Goal: Transaction & Acquisition: Purchase product/service

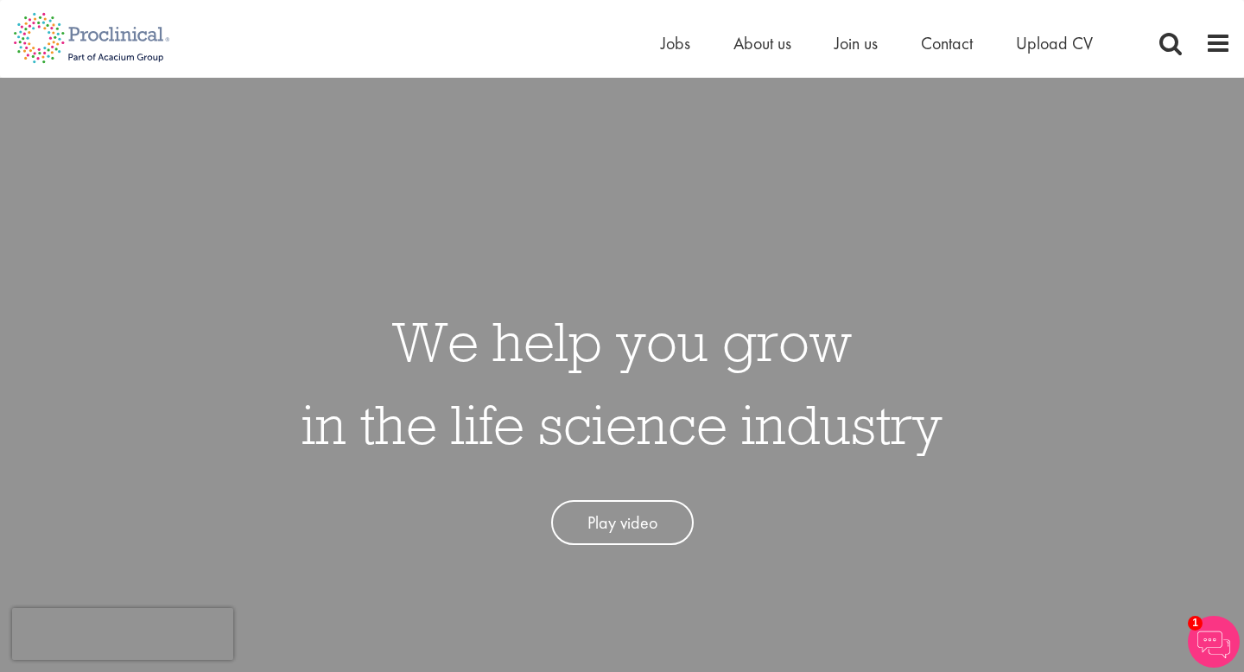
click at [653, 49] on div "Home Jobs About us Join us Contact Upload CV" at bounding box center [615, 32] width 1231 height 65
click at [661, 49] on span "Jobs" at bounding box center [675, 43] width 29 height 22
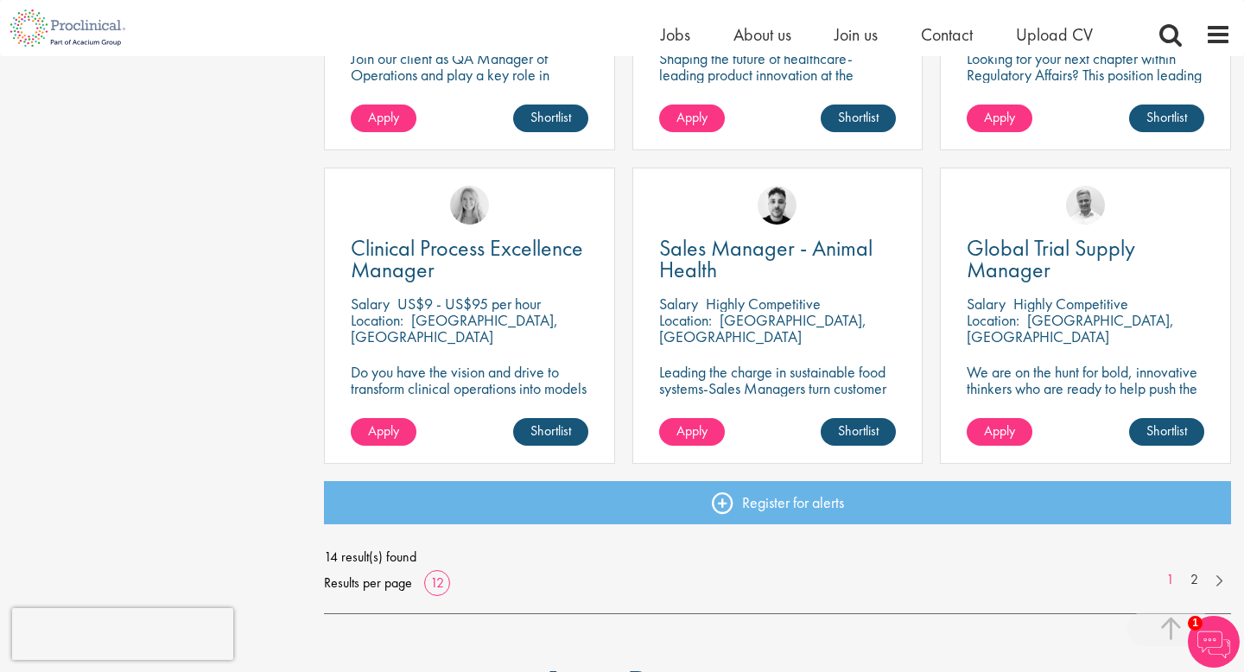
scroll to position [1164, 0]
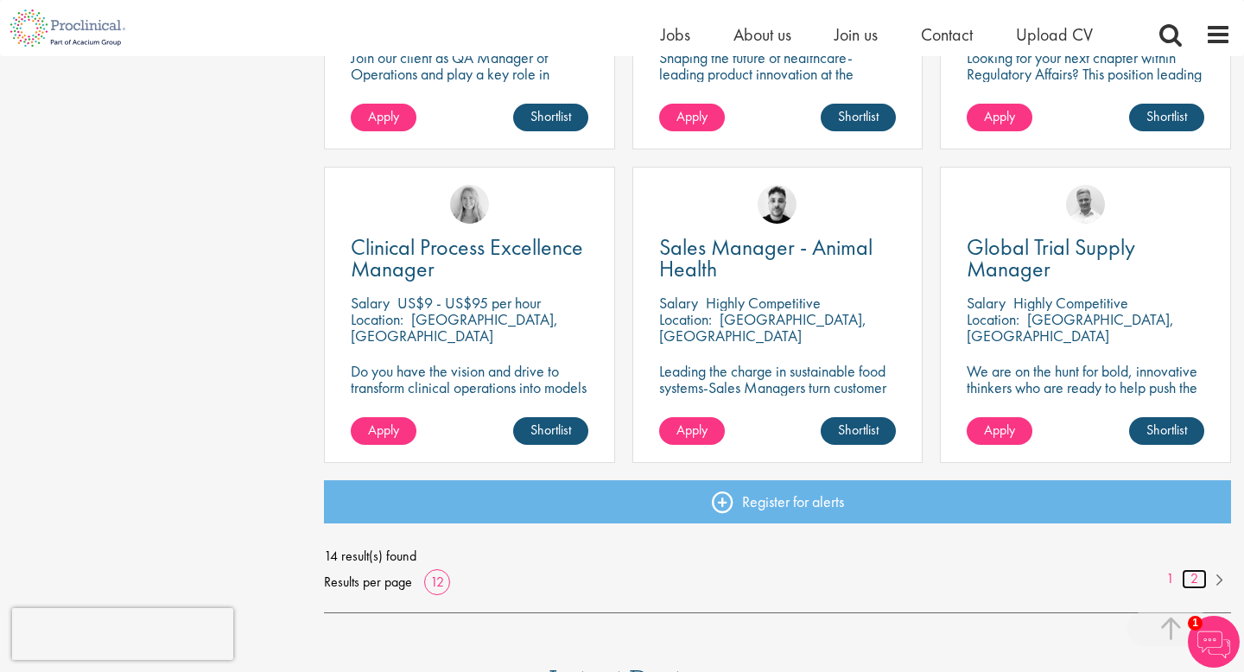
click at [1192, 576] on link "2" at bounding box center [1194, 579] width 25 height 20
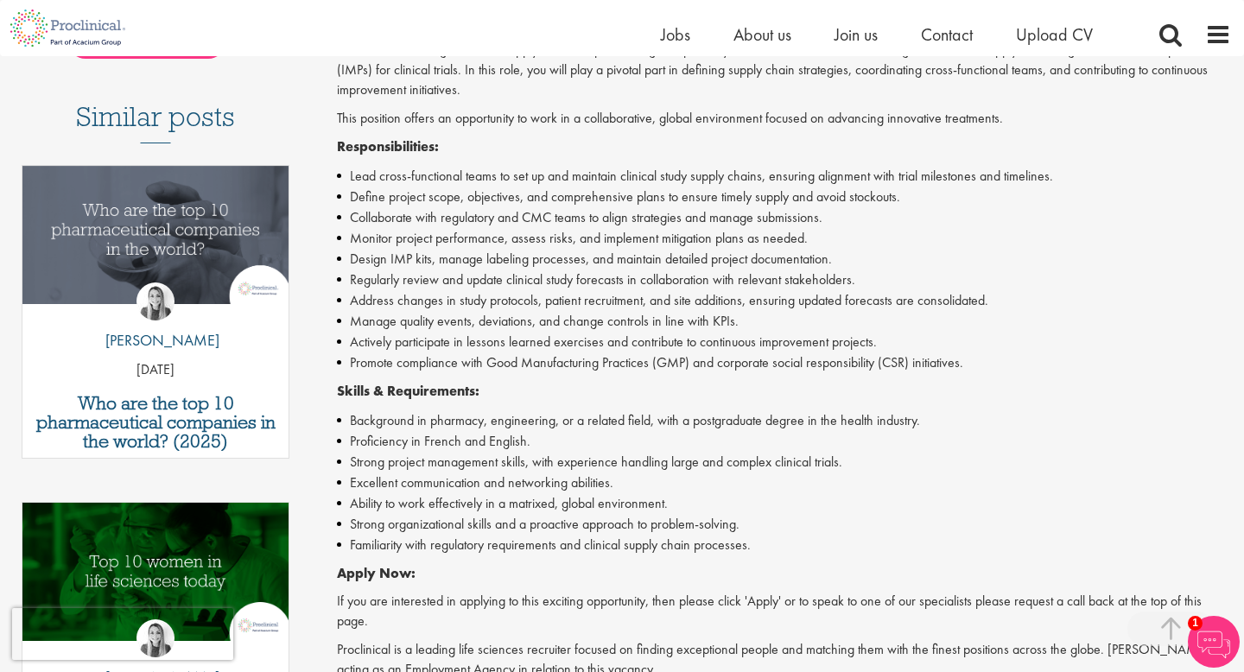
scroll to position [502, 0]
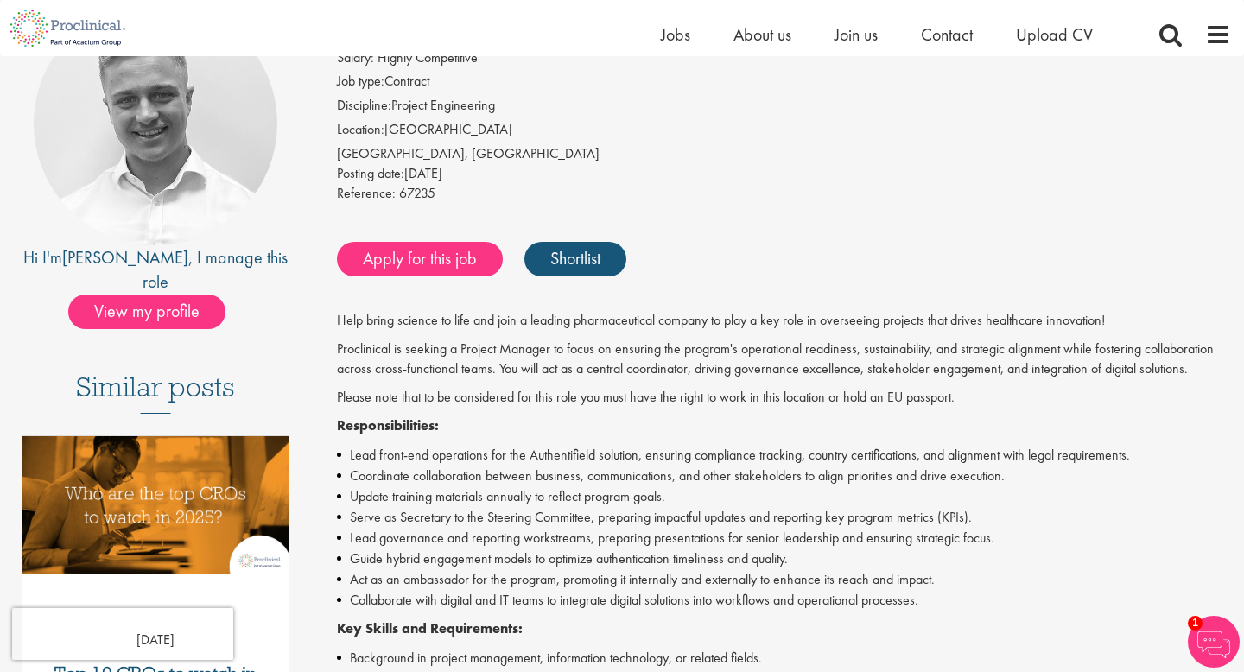
scroll to position [190, 0]
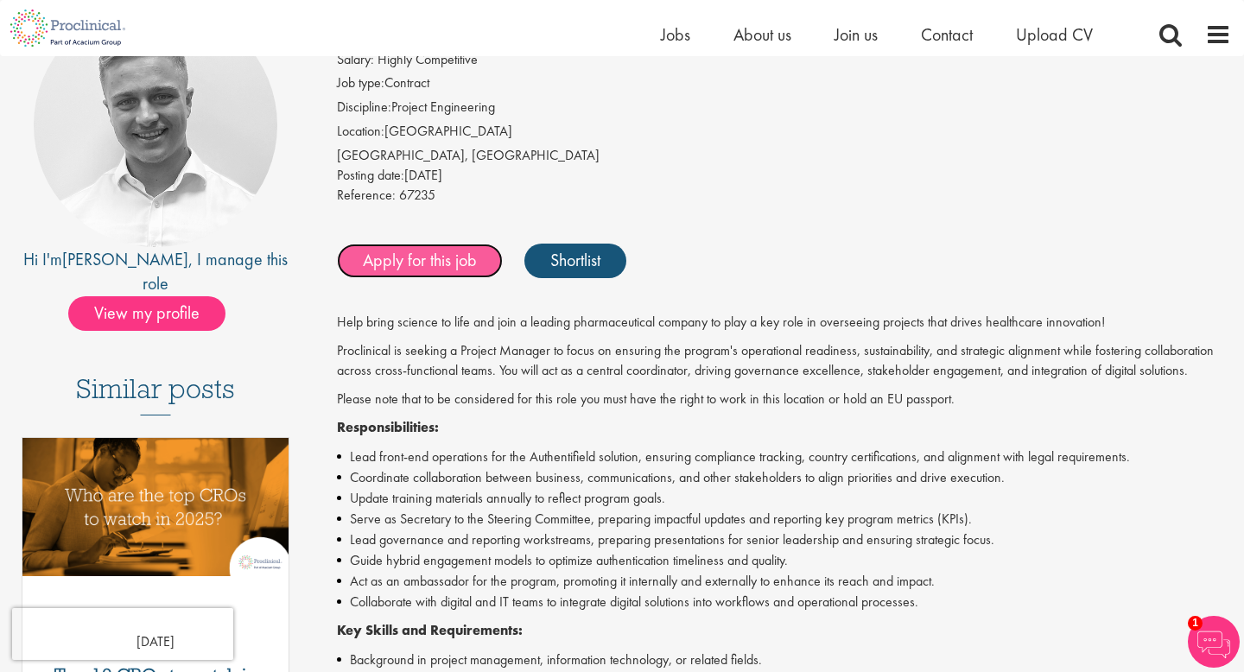
click at [438, 251] on link "Apply for this job" at bounding box center [420, 261] width 166 height 35
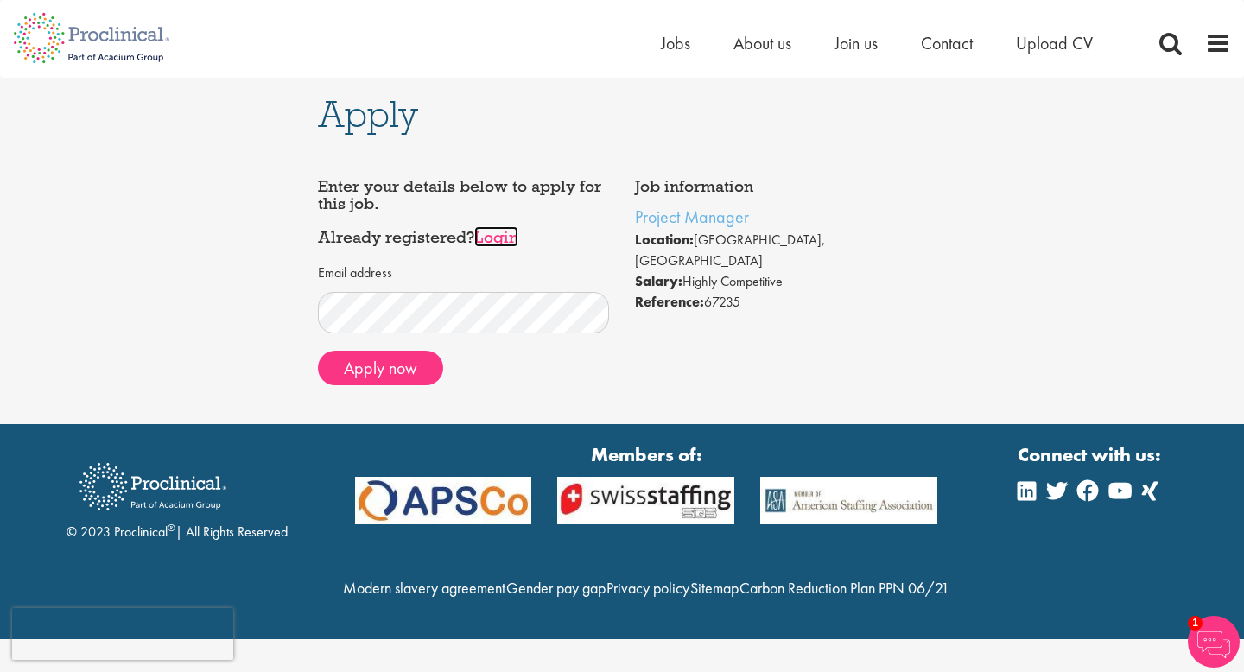
click at [496, 235] on link "Login" at bounding box center [496, 236] width 44 height 21
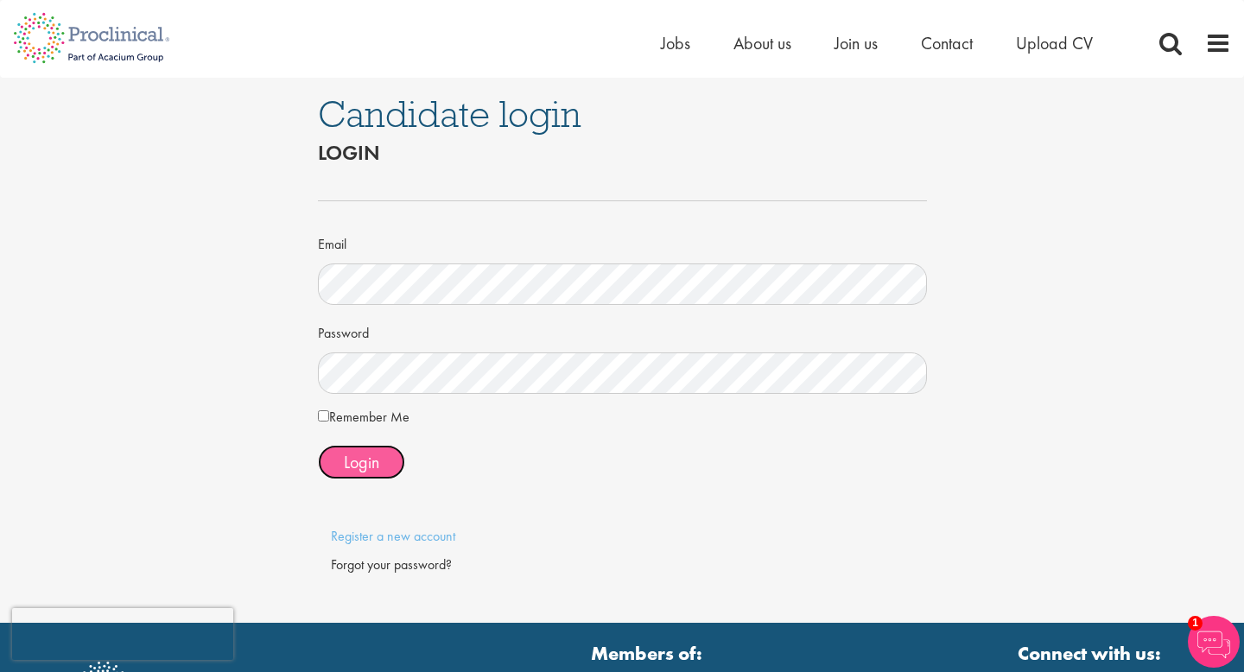
click at [366, 470] on span "Login" at bounding box center [361, 462] width 35 height 22
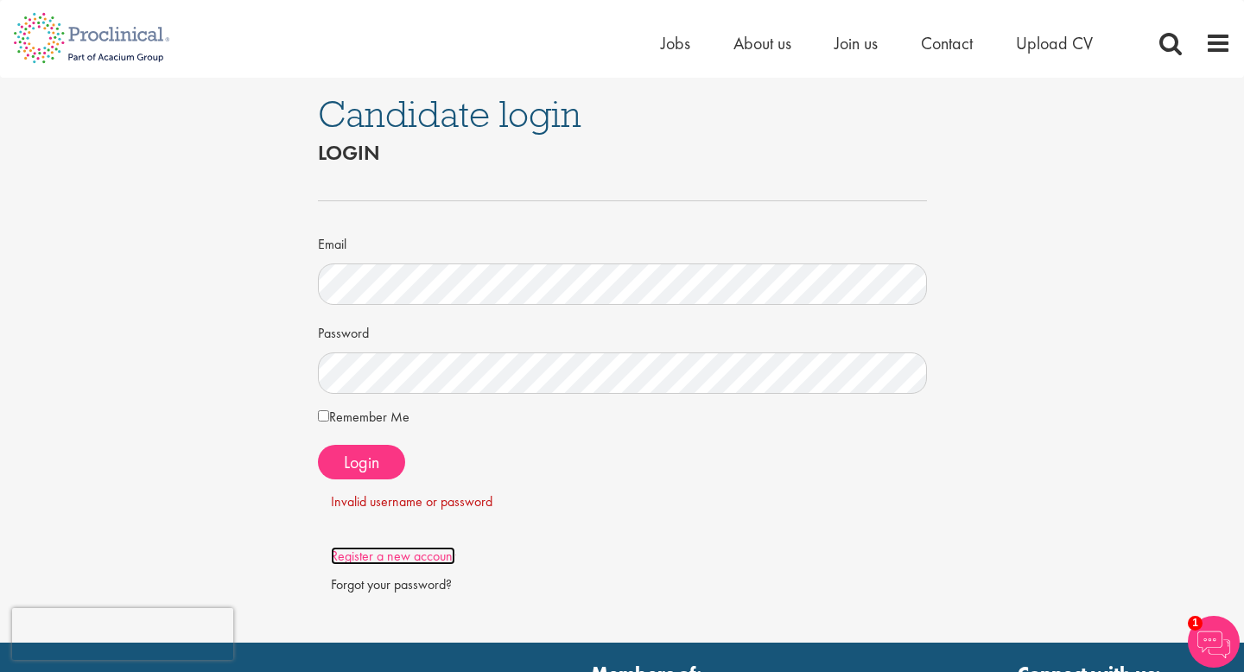
click at [412, 556] on link "Register a new account" at bounding box center [393, 556] width 124 height 18
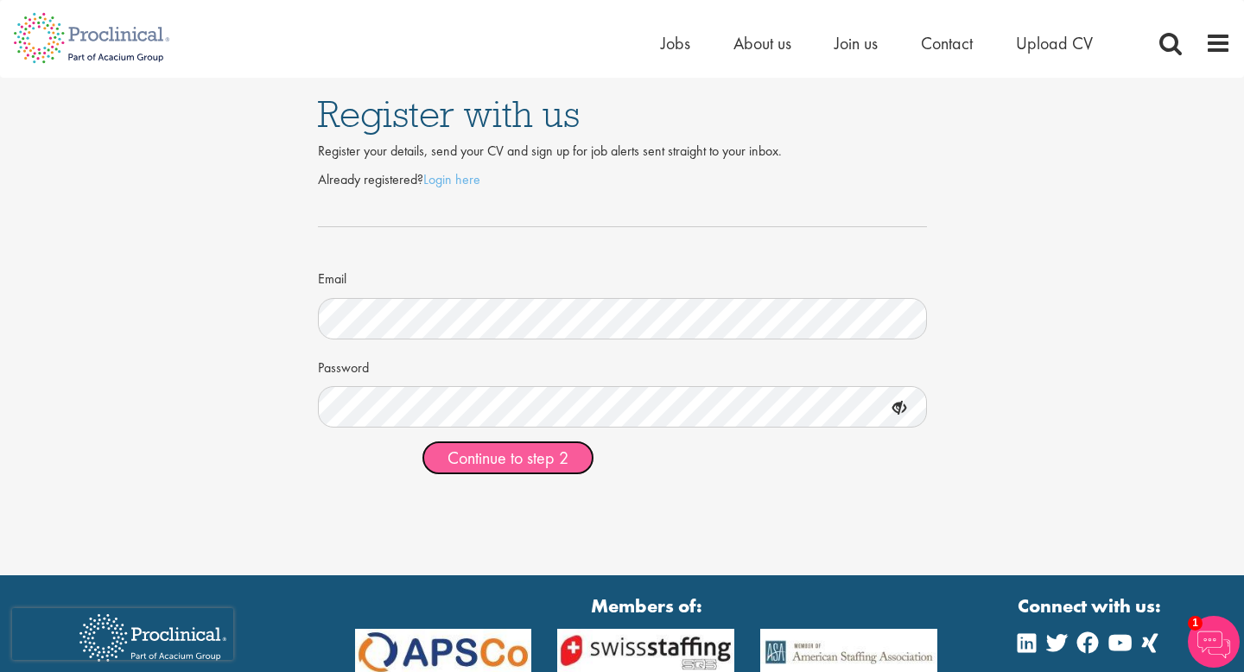
click at [506, 466] on span "Continue to step 2" at bounding box center [508, 458] width 121 height 22
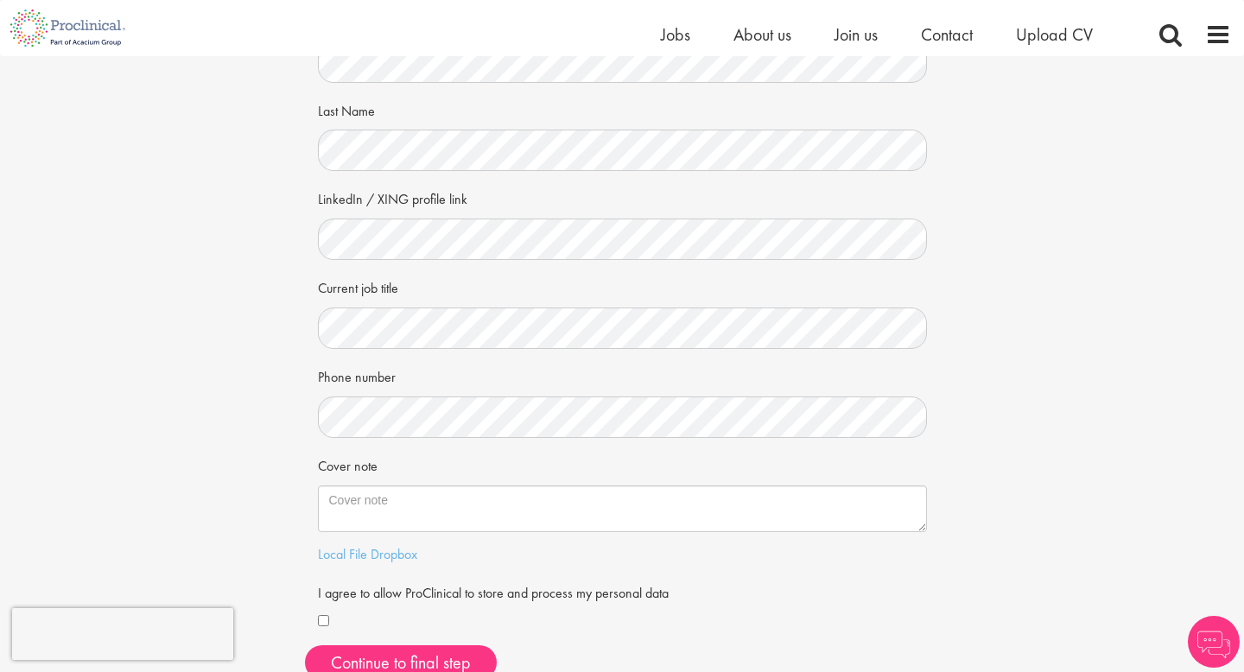
scroll to position [200, 0]
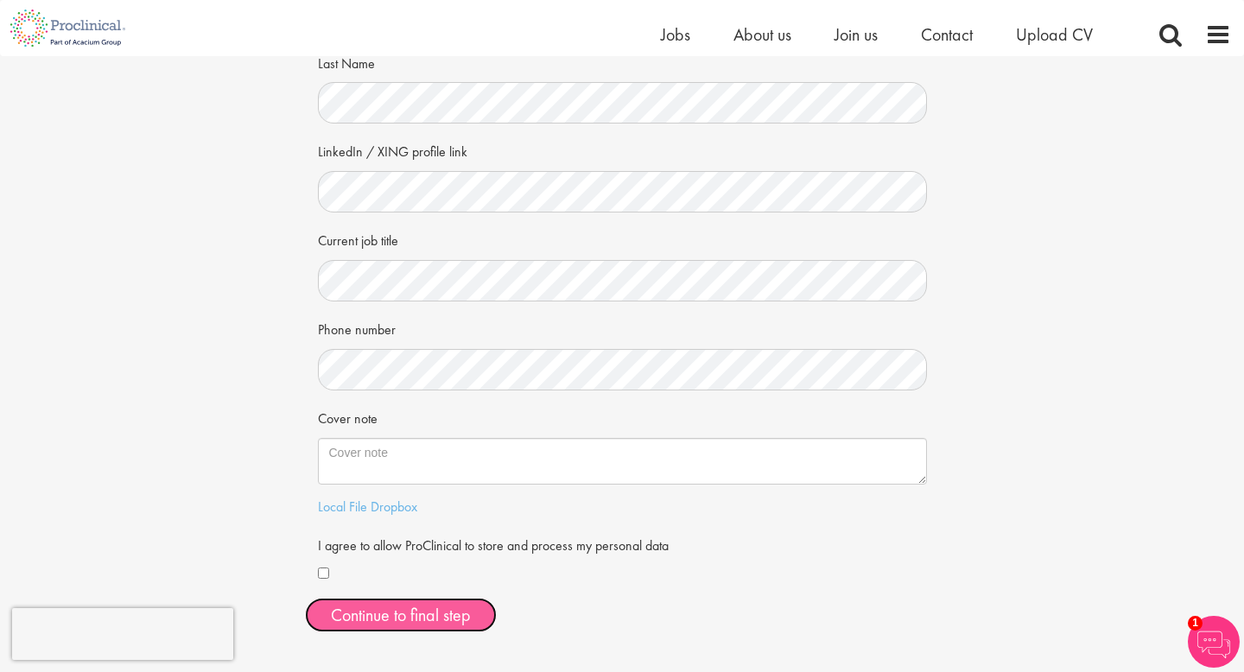
click at [351, 617] on button "Continue to final step" at bounding box center [401, 615] width 192 height 35
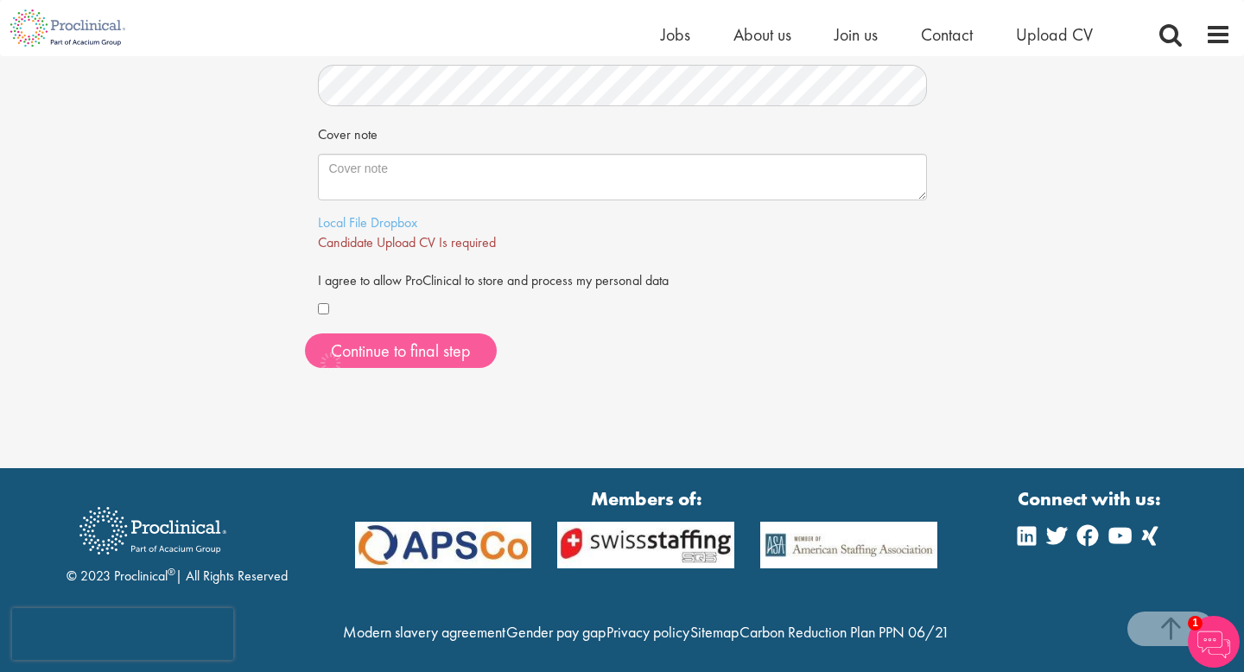
scroll to position [533, 0]
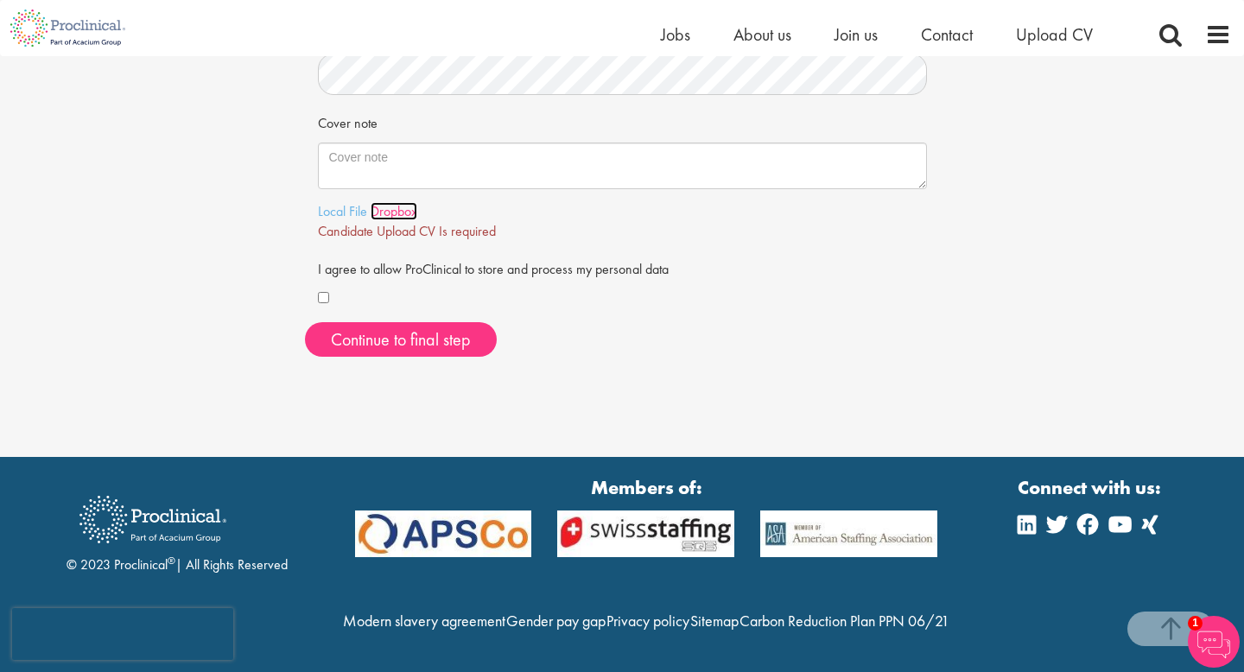
click at [380, 202] on link "Dropbox" at bounding box center [394, 211] width 47 height 18
click at [345, 202] on link "Local File" at bounding box center [342, 211] width 49 height 18
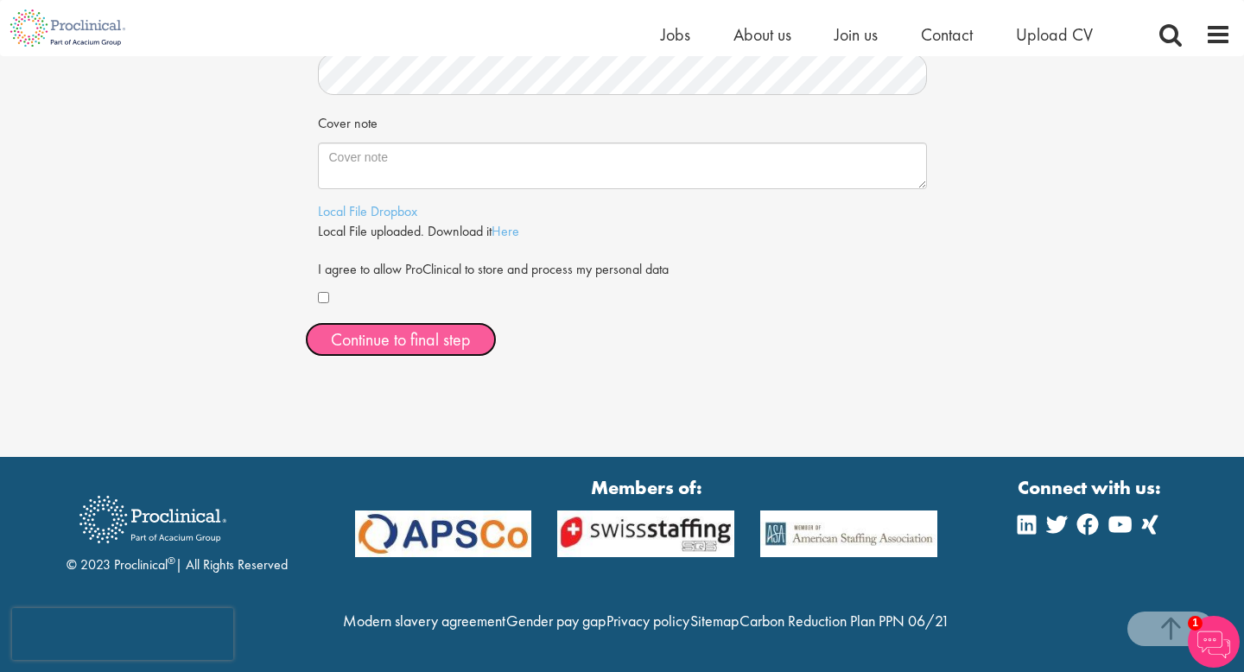
click at [403, 328] on span "Continue to final step" at bounding box center [401, 339] width 140 height 22
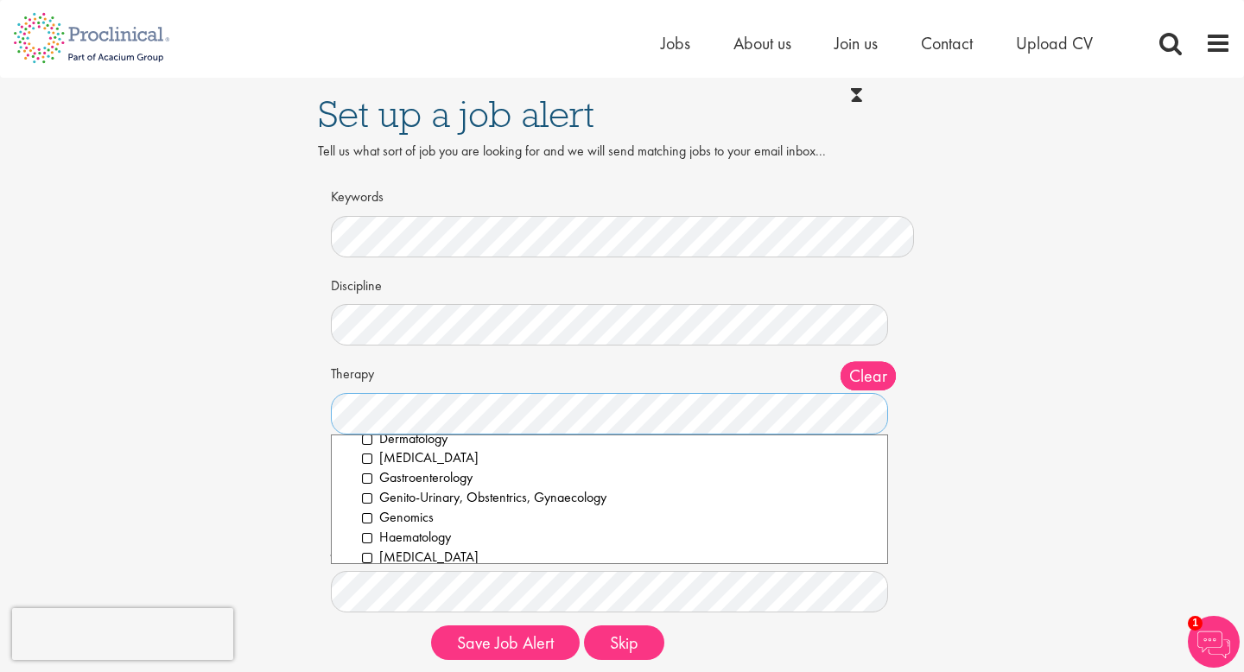
scroll to position [114, 0]
click at [216, 486] on div "Set up a job alert Tell us what sort of job you are looking for and we will sen…" at bounding box center [622, 376] width 1270 height 596
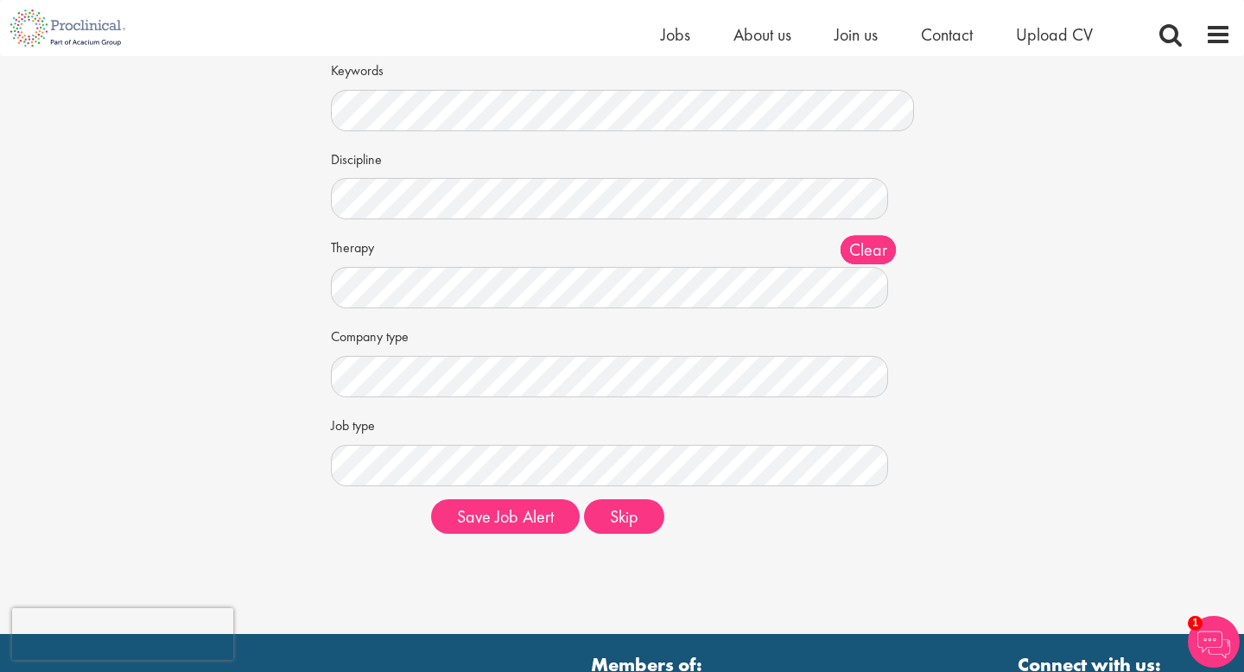
scroll to position [111, 0]
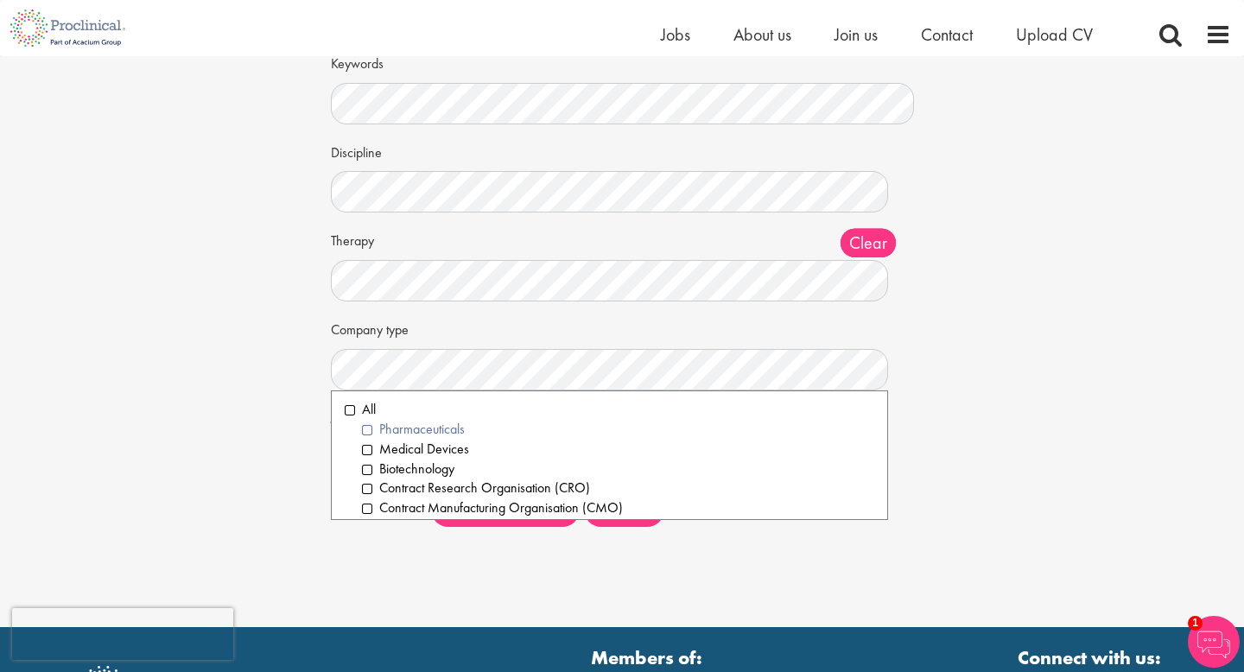
click at [368, 429] on li "Pharmaceuticals" at bounding box center [618, 430] width 512 height 20
click at [368, 453] on li "Medical Devices" at bounding box center [618, 450] width 512 height 20
click at [368, 470] on li "Biotechnology" at bounding box center [618, 470] width 512 height 20
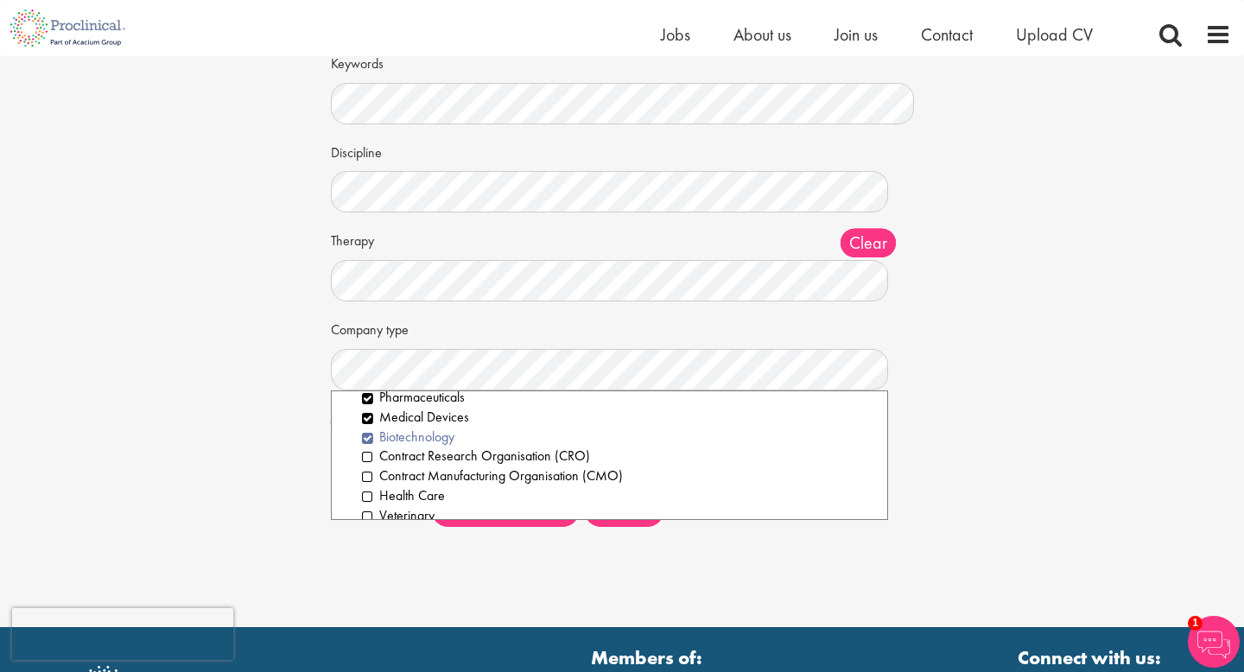
scroll to position [33, 0]
click at [370, 461] on li "Contract Research Organisation (CRO)" at bounding box center [618, 456] width 512 height 20
click at [369, 486] on li "Health Care" at bounding box center [618, 496] width 512 height 20
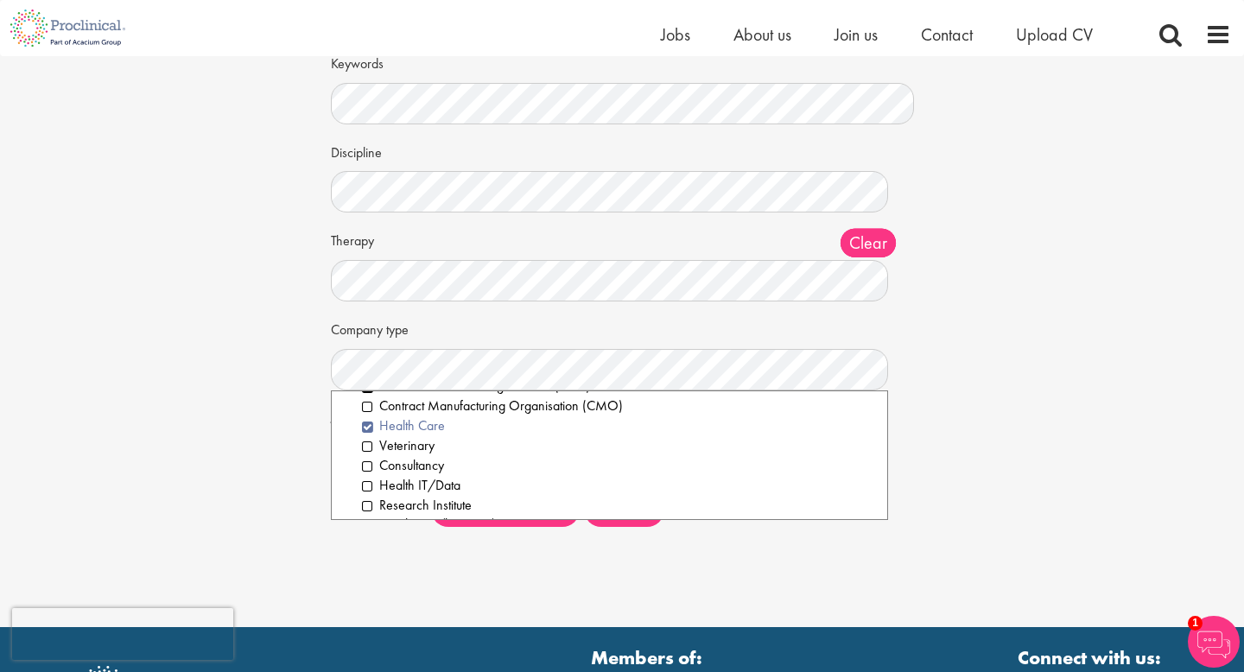
scroll to position [105, 0]
click at [371, 466] on li "Consultancy" at bounding box center [618, 464] width 512 height 20
click at [371, 484] on li "Health IT/Data" at bounding box center [618, 484] width 512 height 20
click at [368, 502] on li "Leadership" at bounding box center [618, 502] width 512 height 20
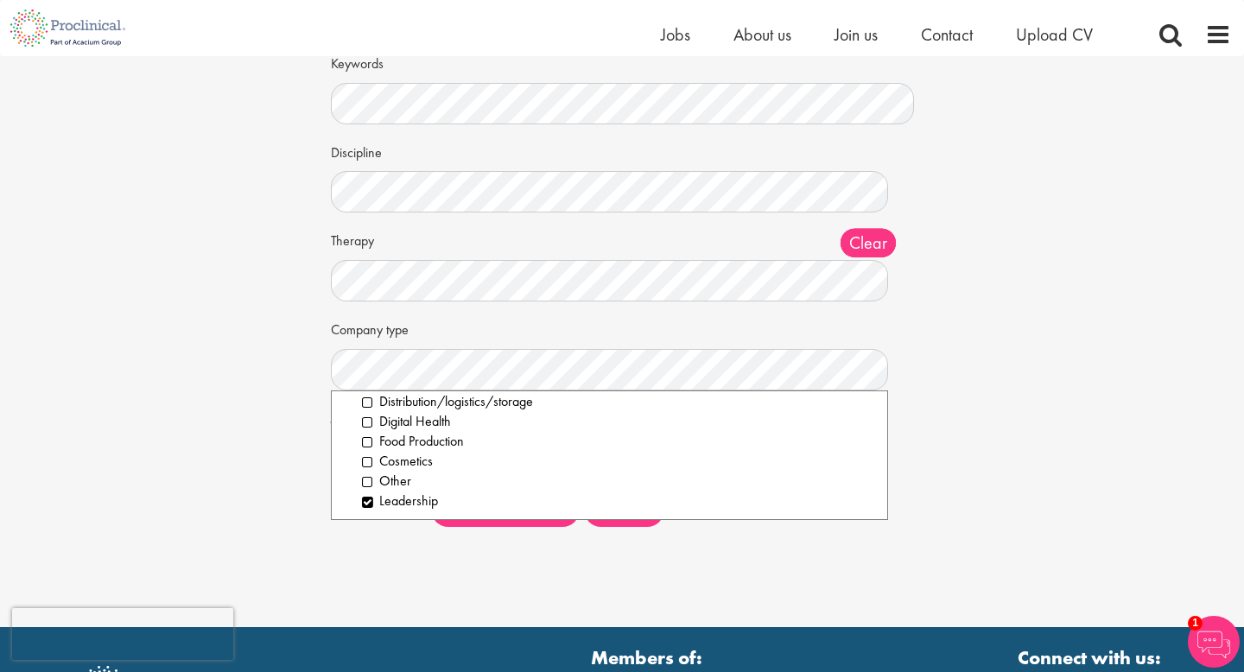
click at [295, 494] on div "Set up a job alert Tell us what sort of job you are looking for and we will sen…" at bounding box center [622, 243] width 1270 height 596
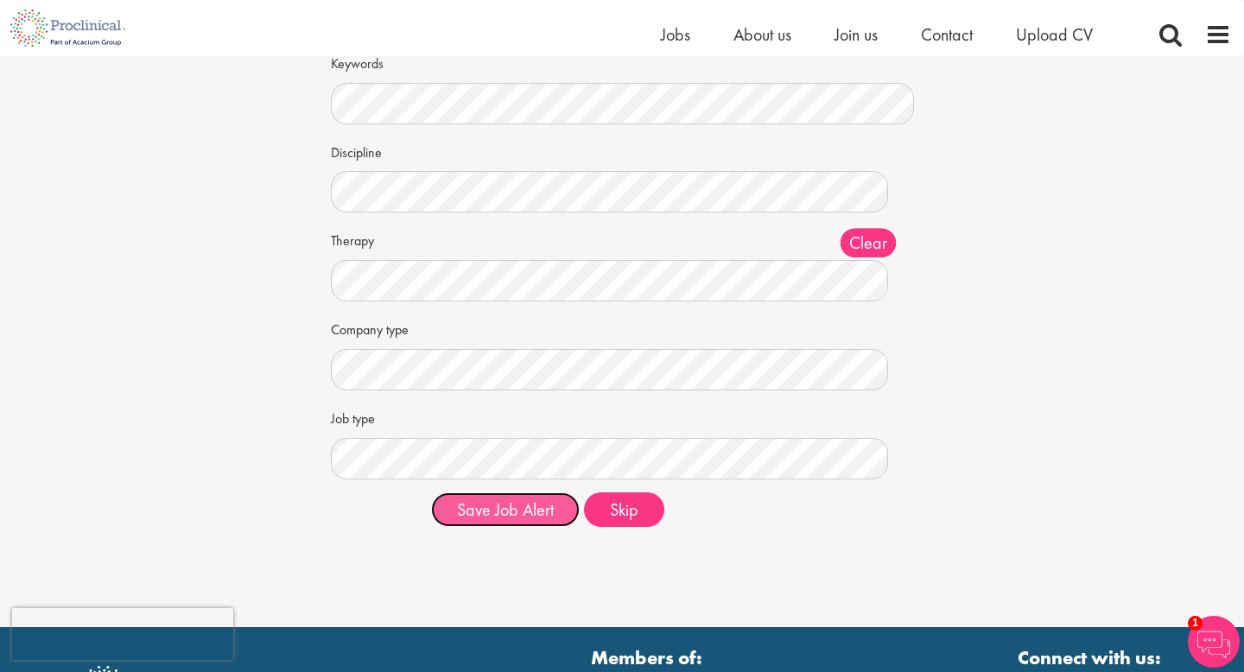
click at [519, 509] on button "Save Job Alert" at bounding box center [505, 510] width 149 height 35
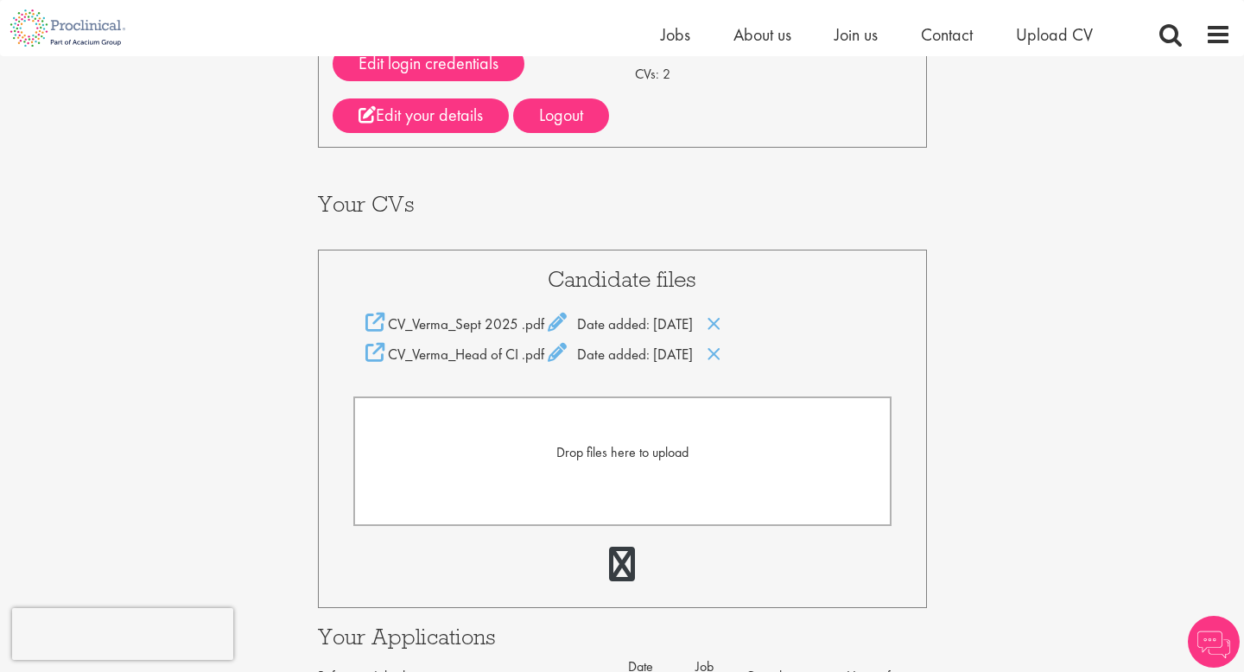
scroll to position [224, 0]
click at [722, 353] on icon at bounding box center [714, 353] width 15 height 19
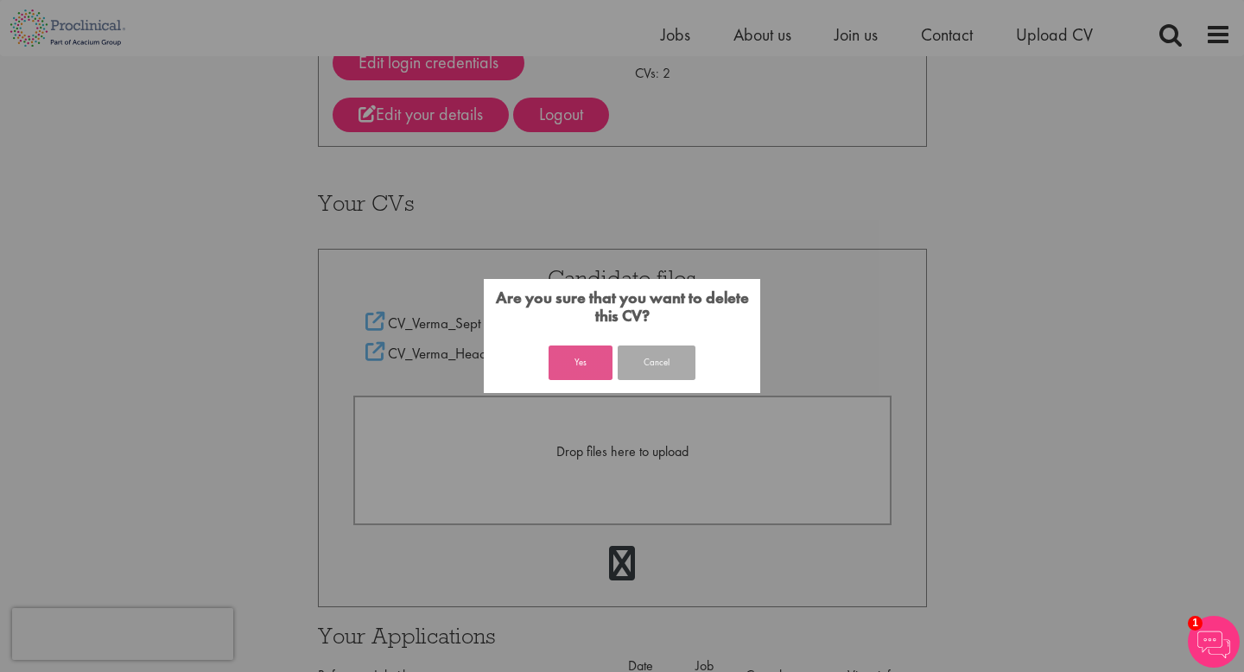
click at [586, 359] on button "Yes" at bounding box center [581, 363] width 64 height 35
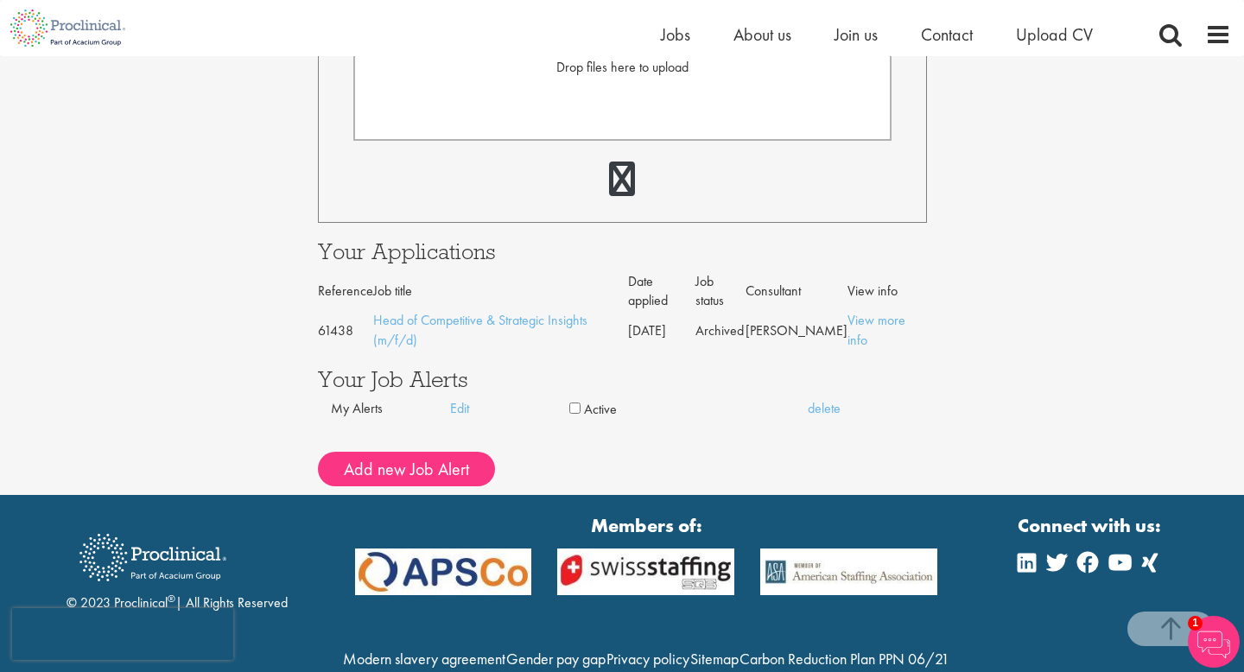
scroll to position [581, 0]
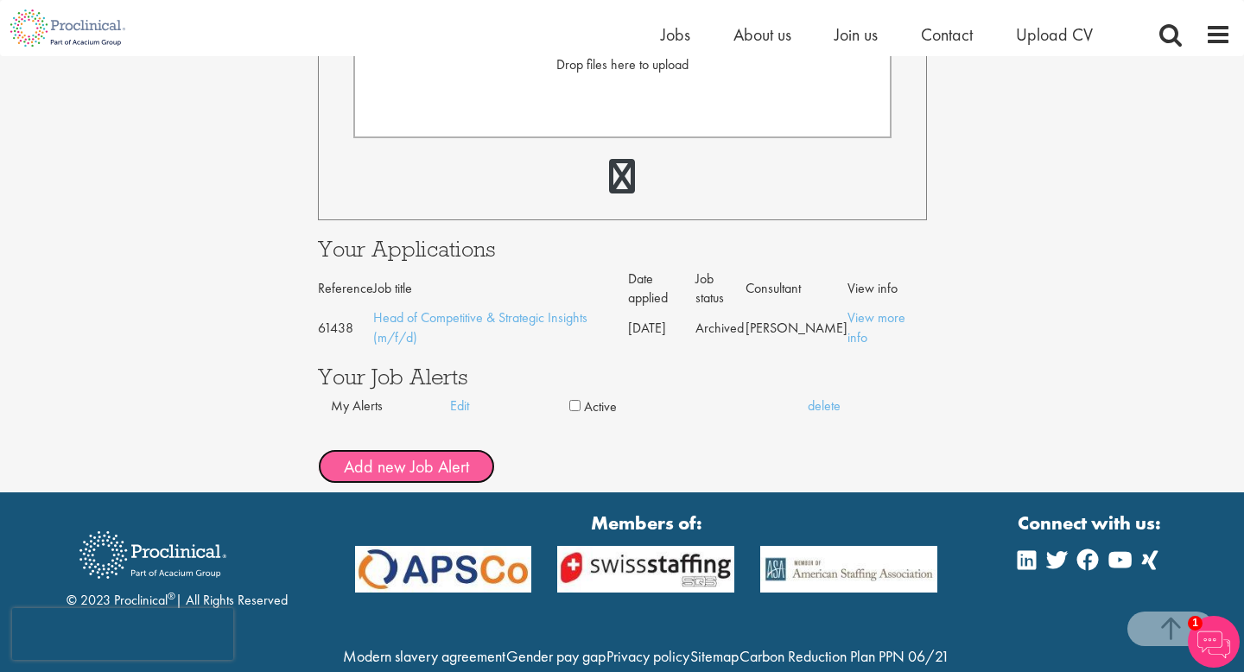
click at [444, 449] on button "Add new Job Alert" at bounding box center [406, 466] width 177 height 35
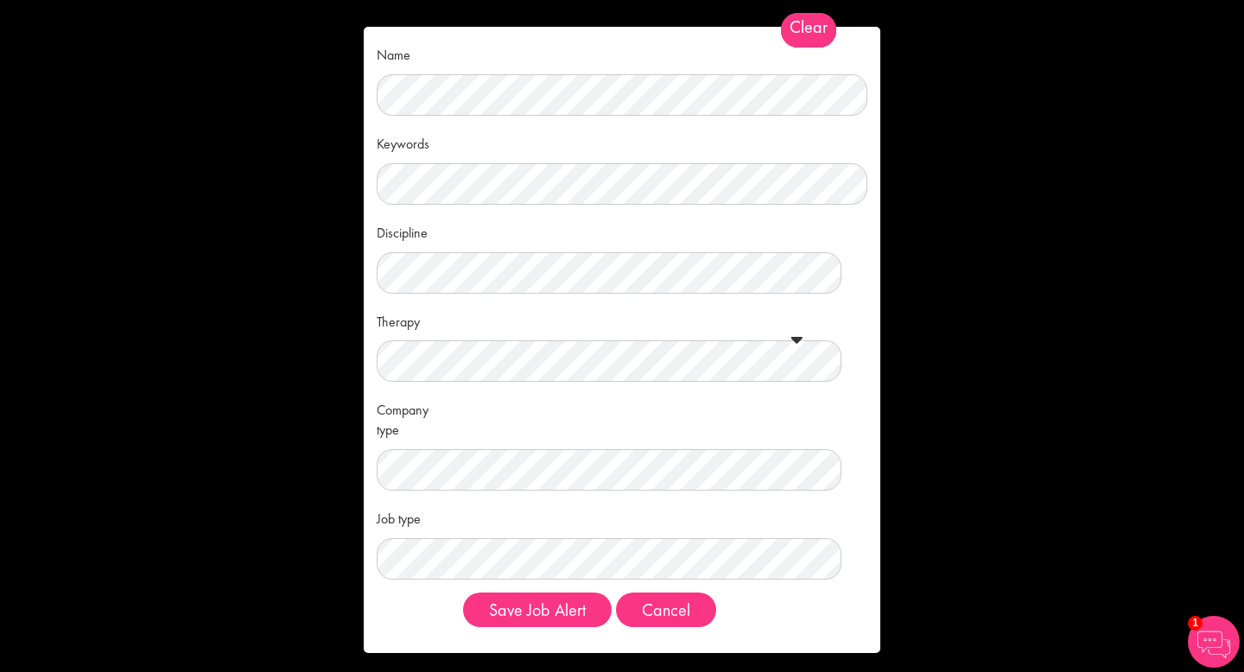
click at [818, 33] on span "Clear" at bounding box center [808, 30] width 55 height 35
click at [658, 604] on button "Cancel" at bounding box center [666, 610] width 100 height 35
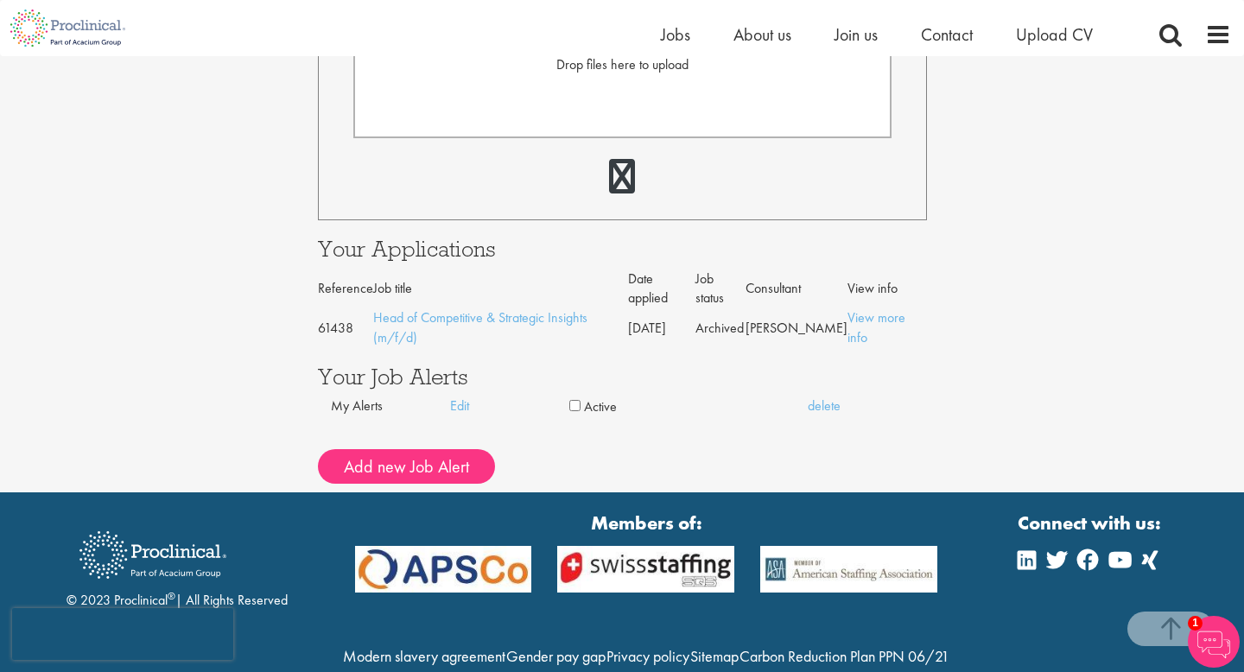
scroll to position [0, 0]
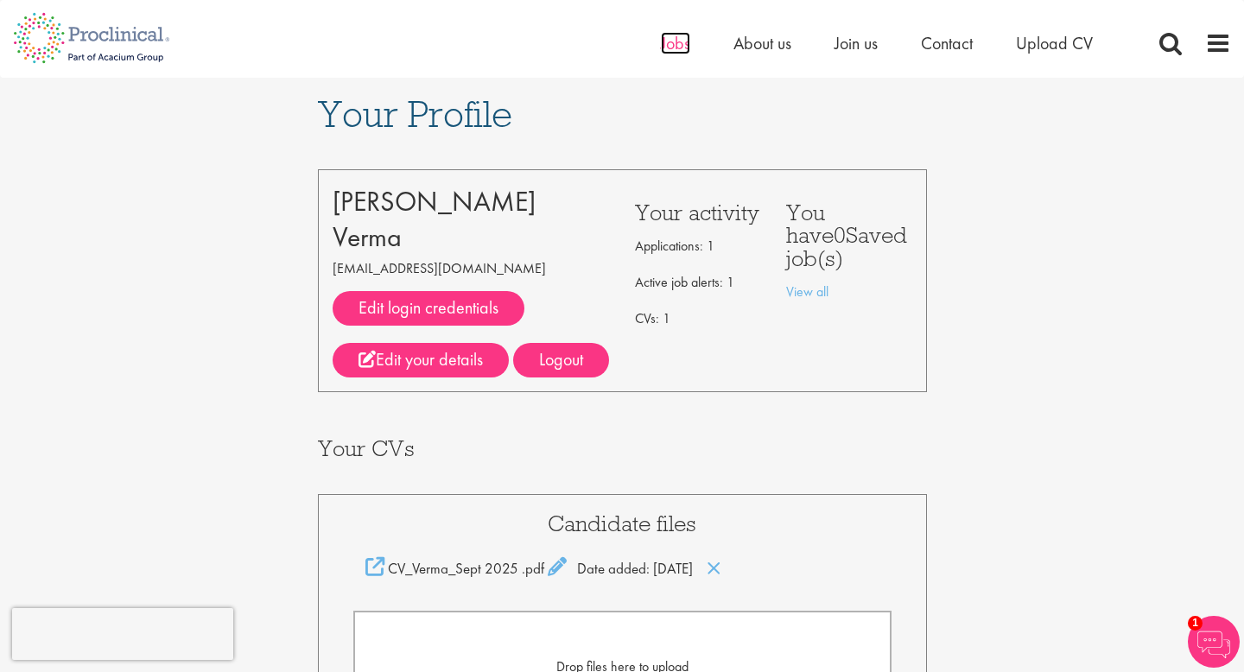
click at [679, 45] on span "Jobs" at bounding box center [675, 43] width 29 height 22
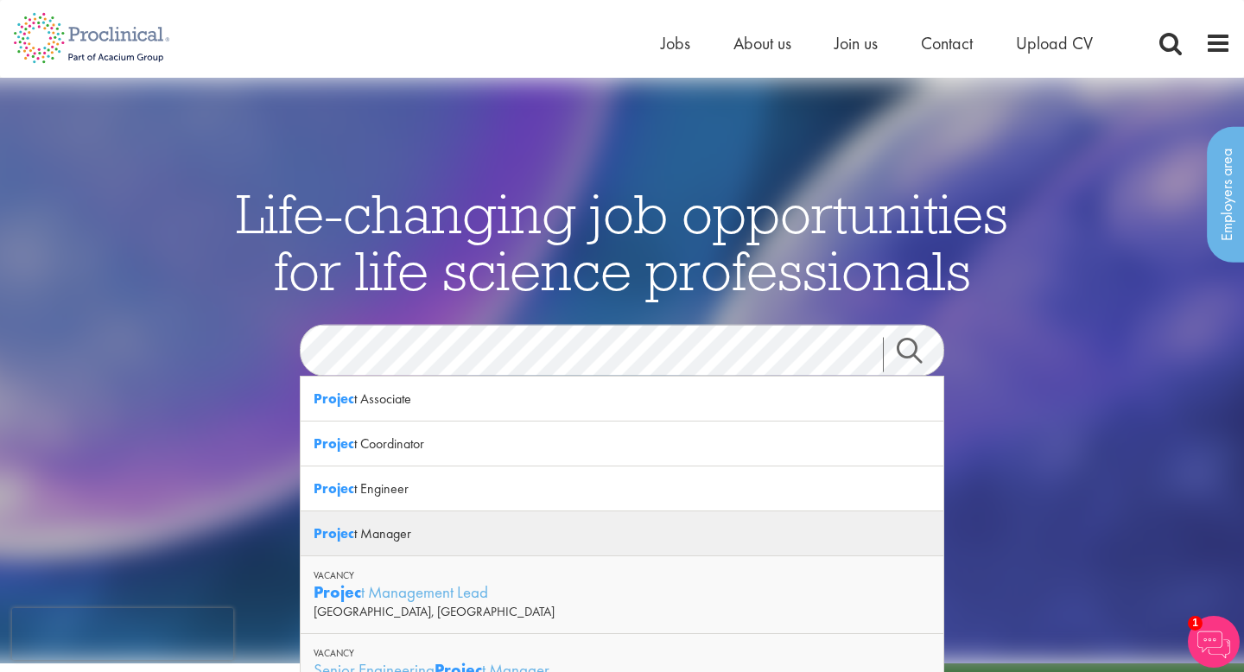
click at [364, 526] on div "Projec t Manager" at bounding box center [622, 534] width 643 height 45
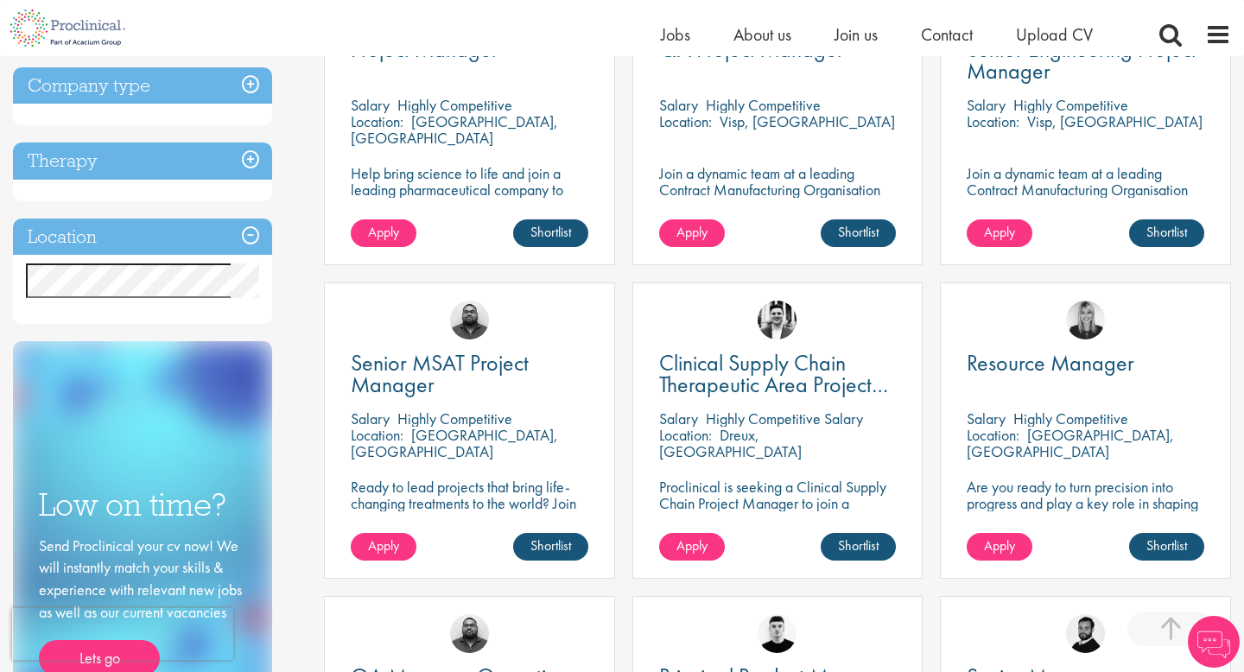
scroll to position [429, 0]
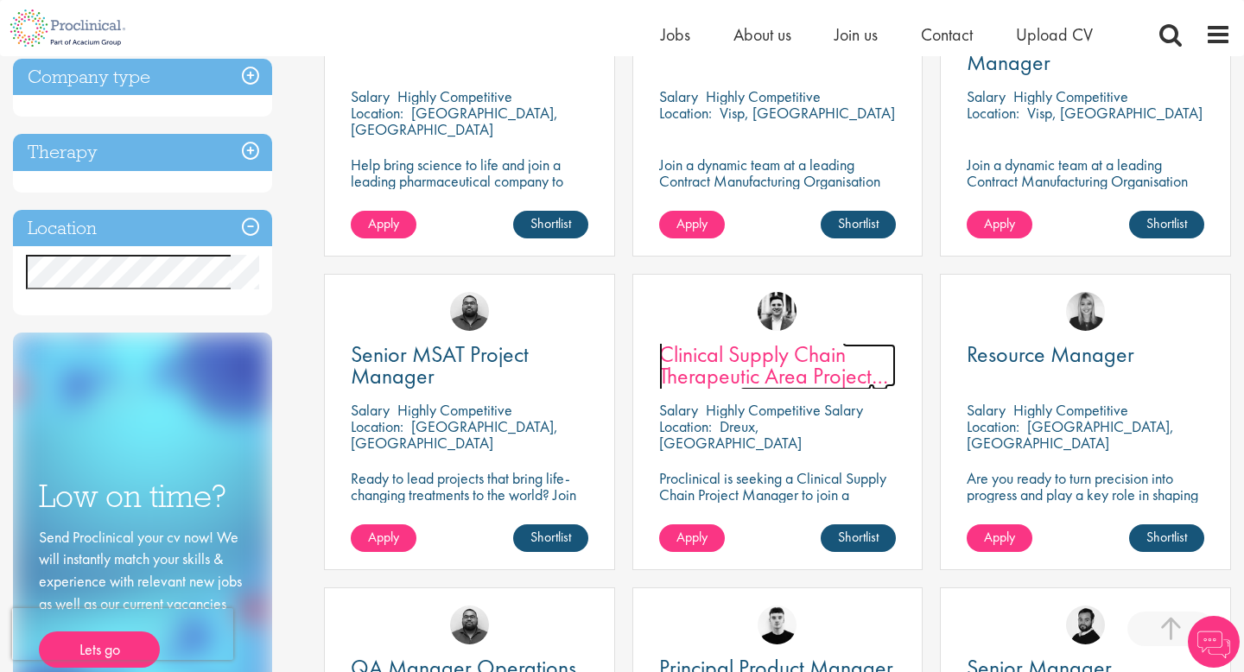
click at [712, 372] on span "Clinical Supply Chain Therapeutic Area Project Manager" at bounding box center [773, 376] width 229 height 73
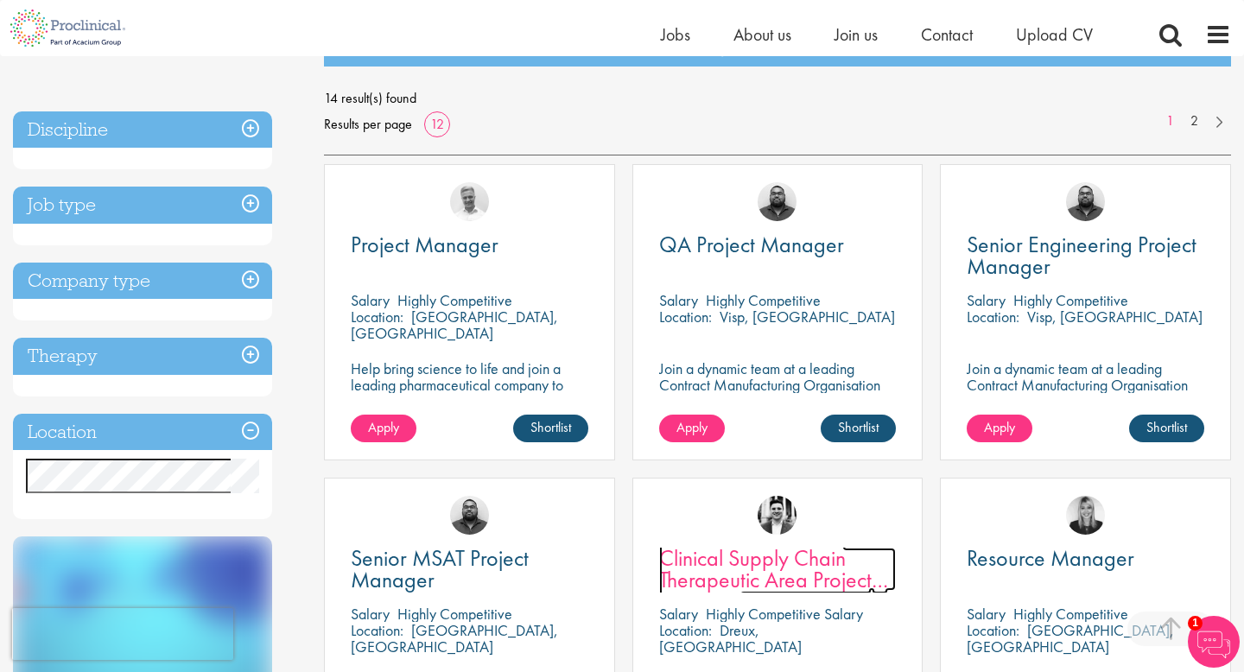
scroll to position [188, 0]
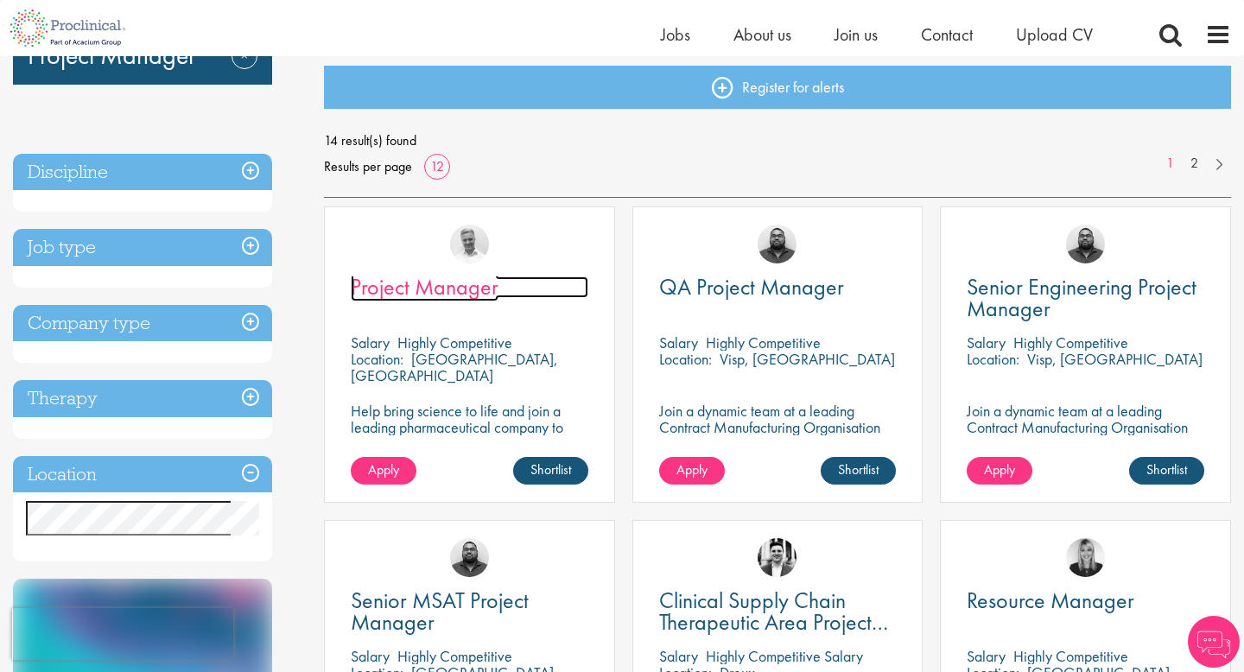
click at [448, 280] on span "Project Manager" at bounding box center [425, 286] width 148 height 29
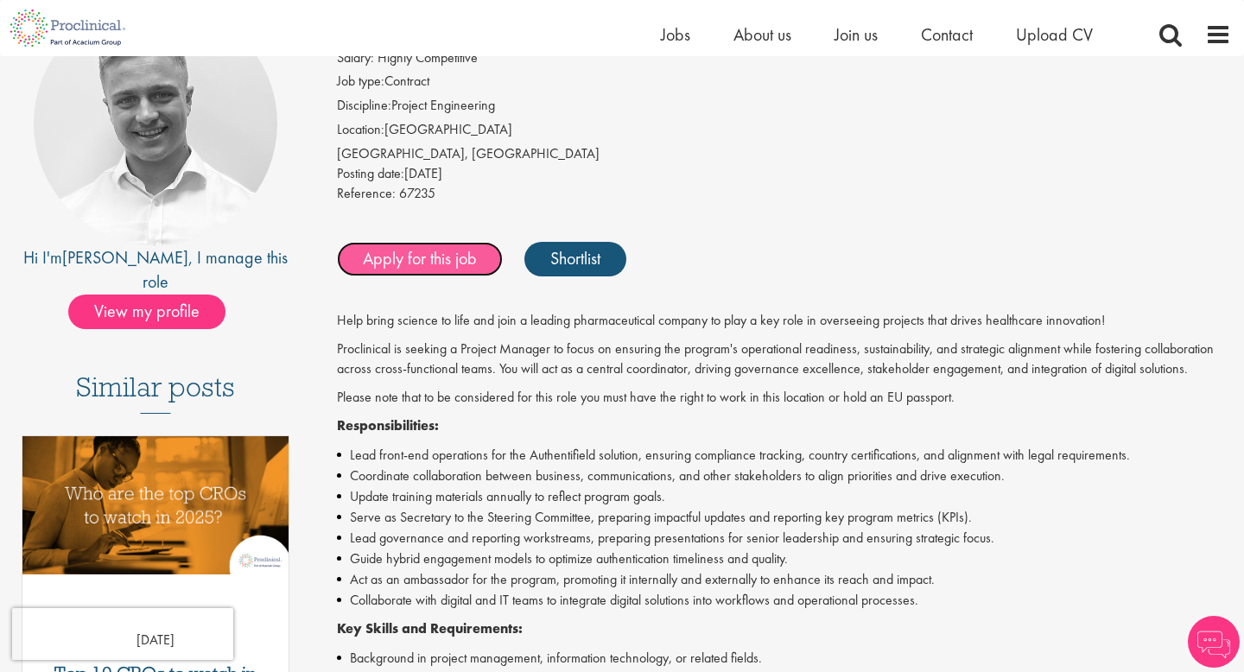
click at [447, 270] on link "Apply for this job" at bounding box center [420, 259] width 166 height 35
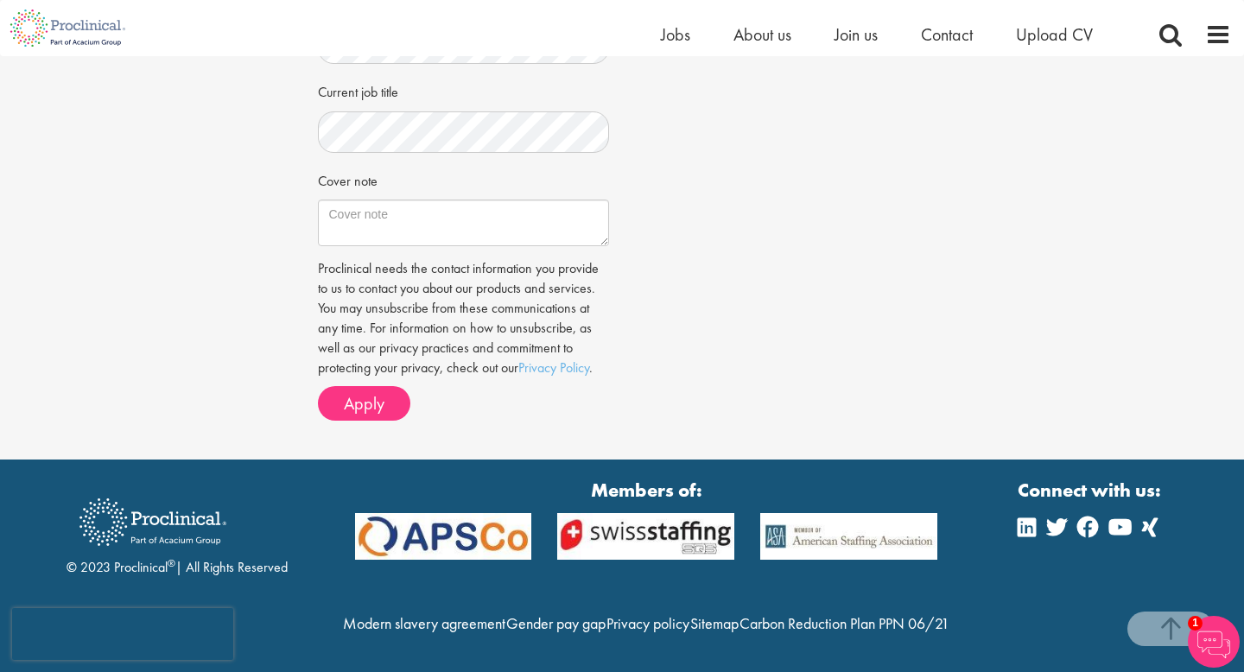
scroll to position [647, 0]
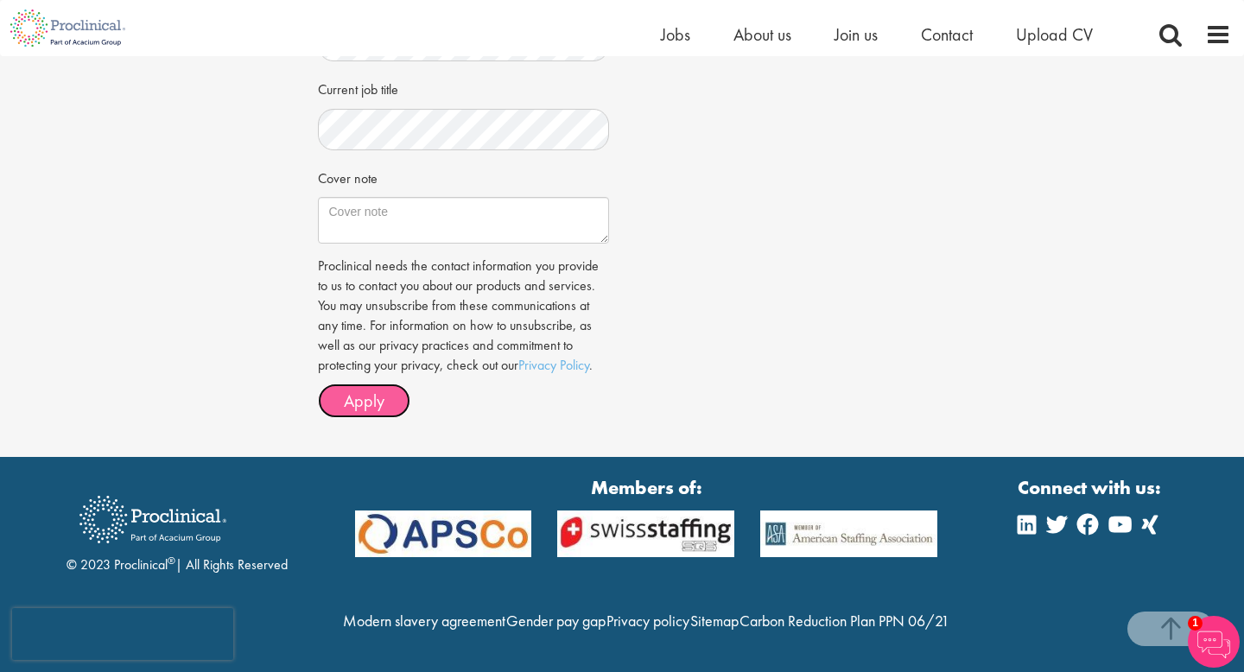
click at [363, 393] on span "Apply" at bounding box center [364, 401] width 41 height 22
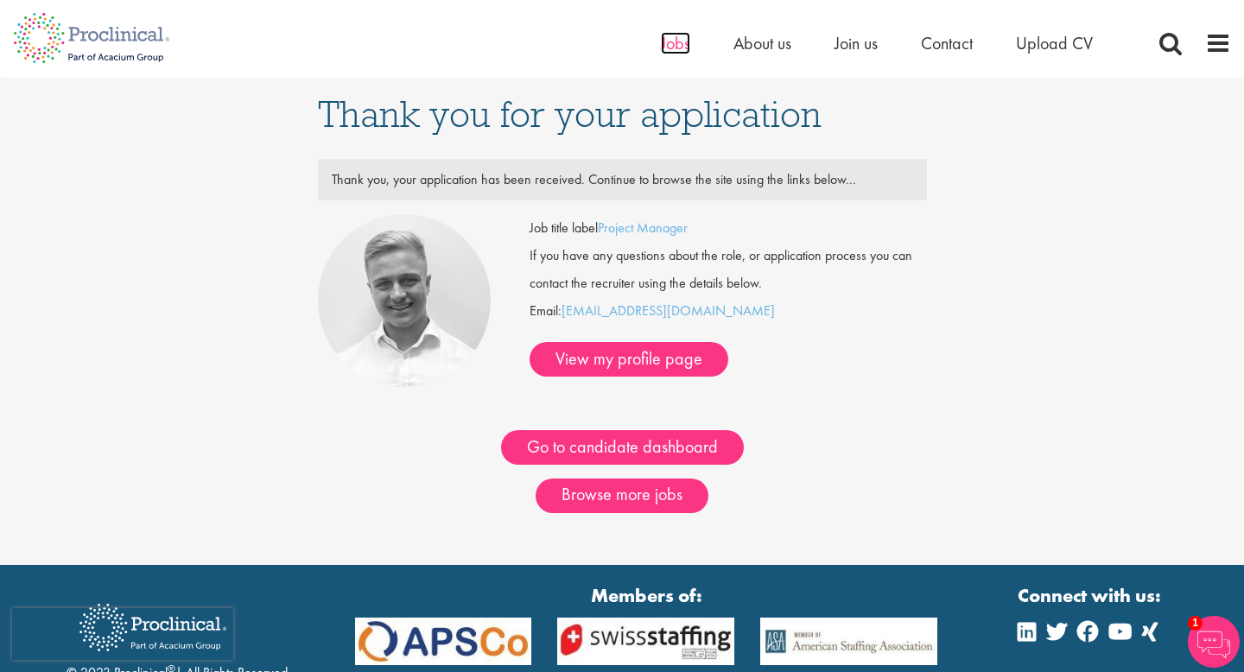
click at [677, 46] on span "Jobs" at bounding box center [675, 43] width 29 height 22
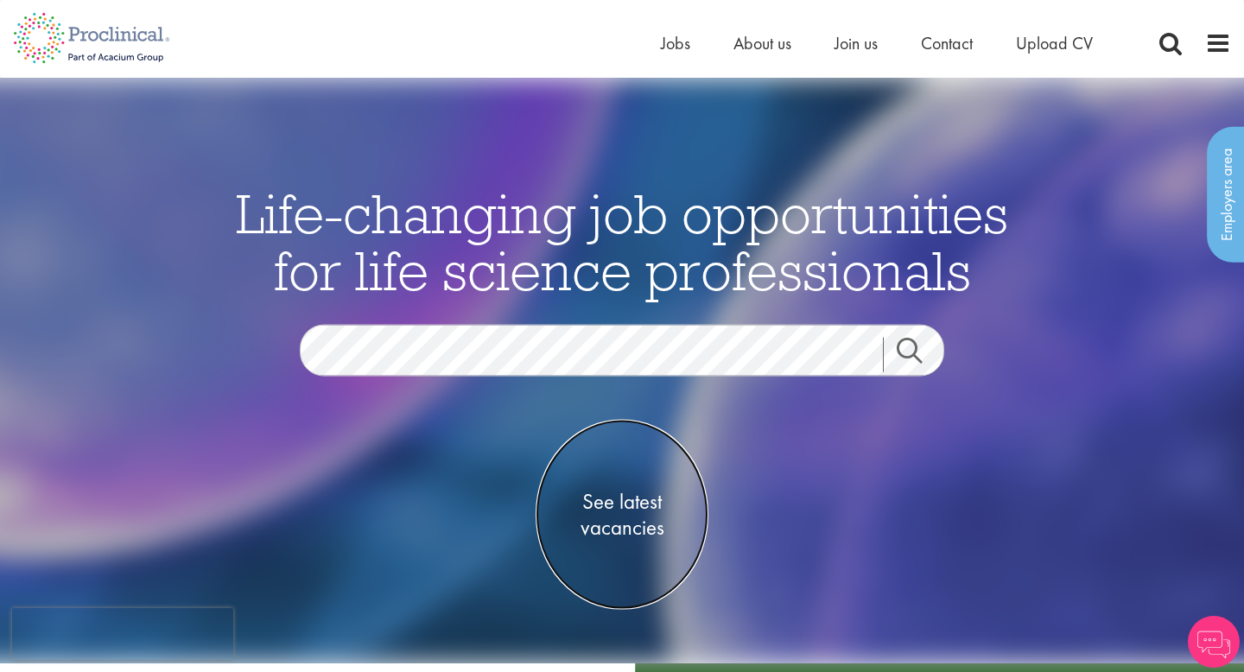
click at [611, 499] on span "See latest vacancies" at bounding box center [622, 514] width 173 height 52
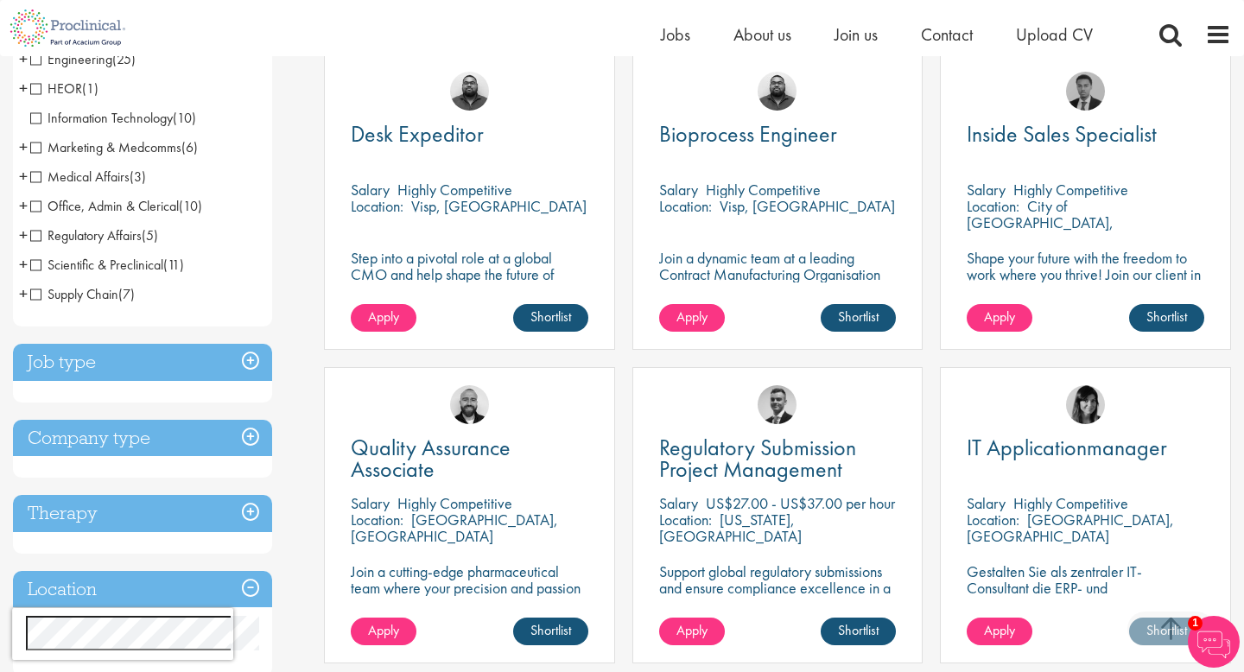
scroll to position [334, 0]
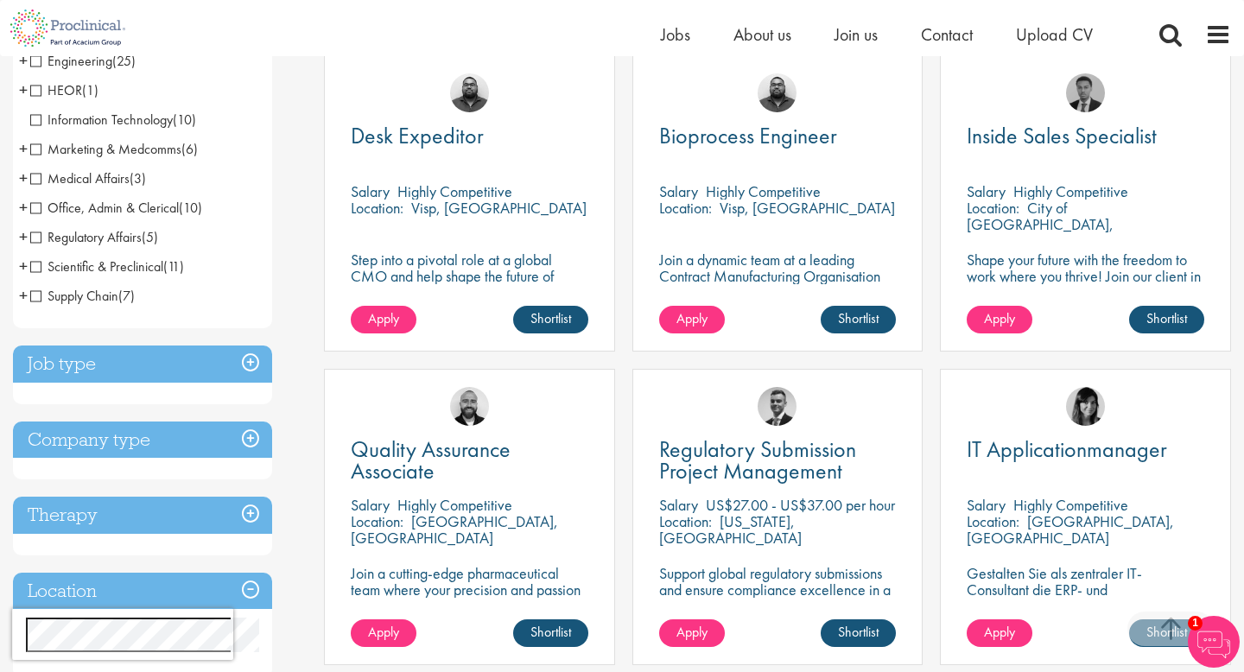
click at [38, 178] on span "Medical Affairs" at bounding box center [79, 178] width 99 height 18
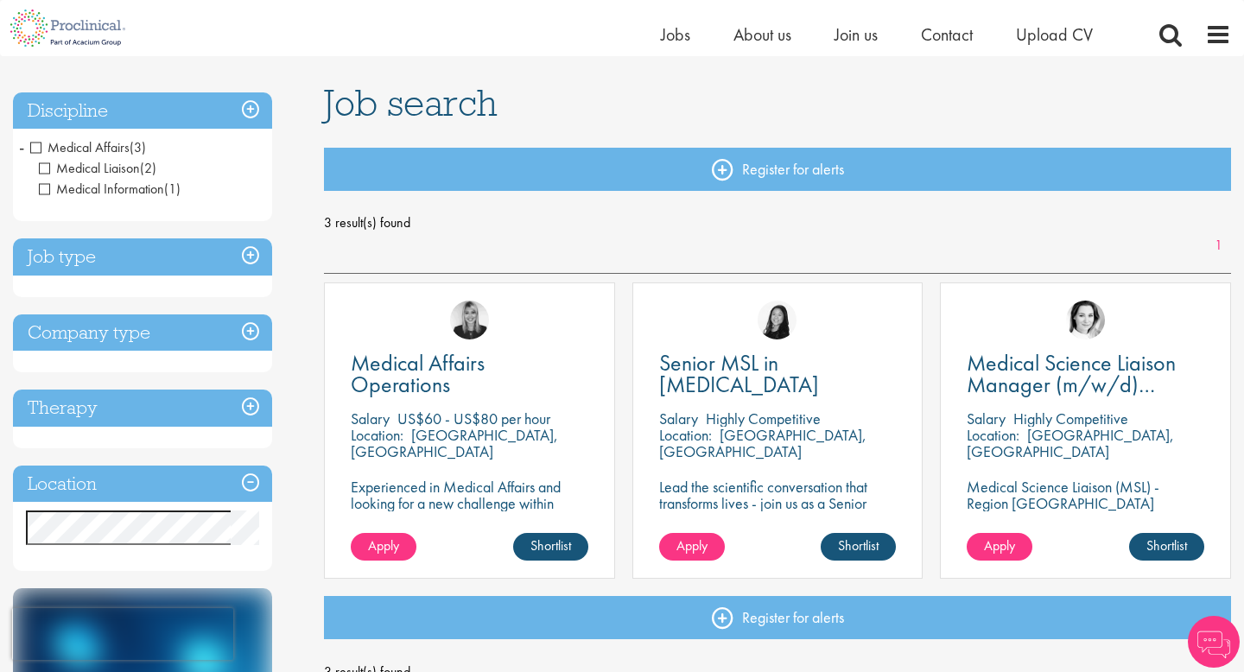
scroll to position [106, 0]
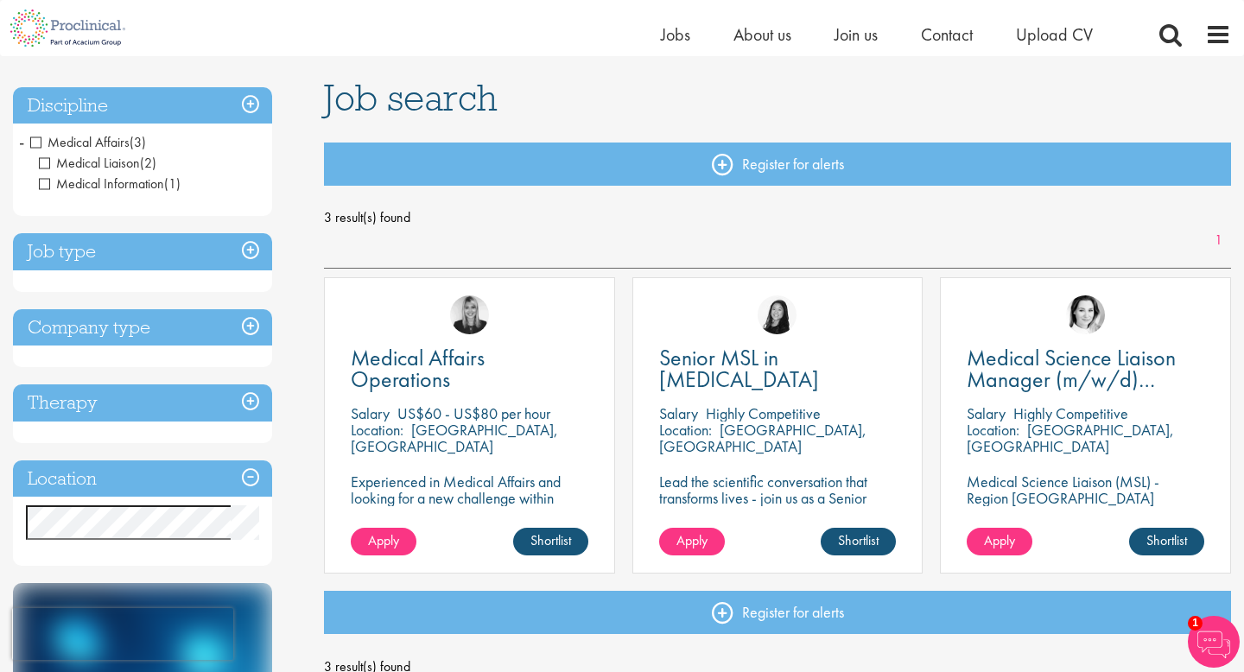
click at [204, 480] on h3 "Location" at bounding box center [142, 479] width 259 height 37
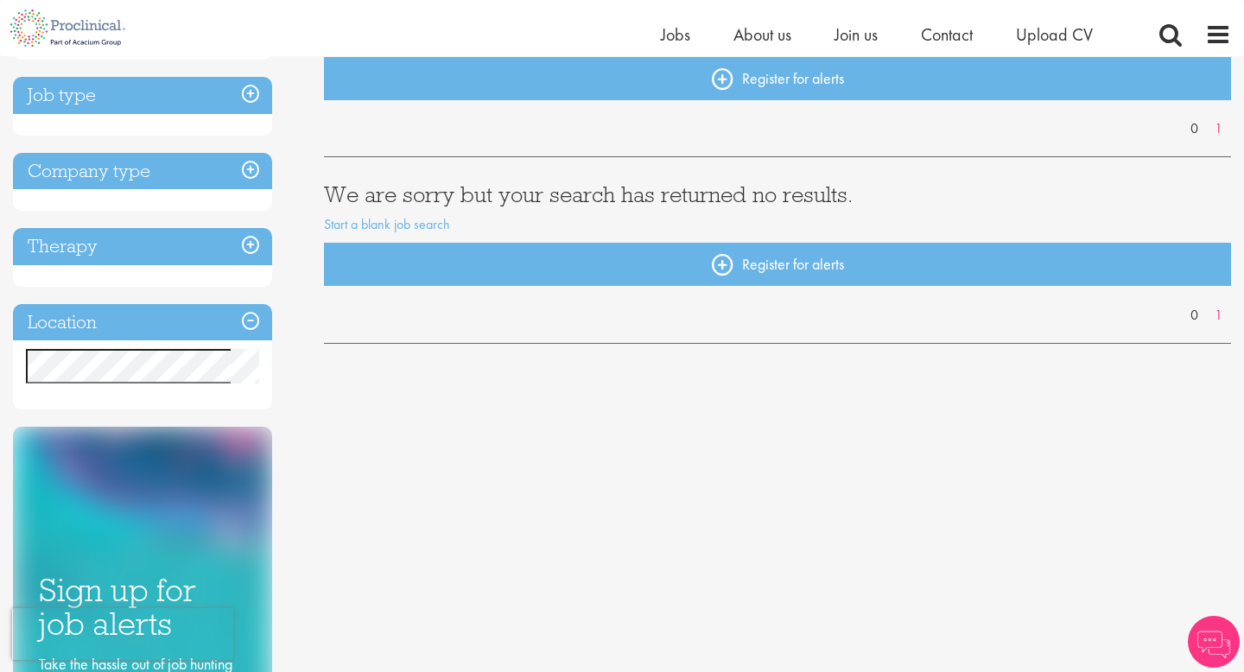
scroll to position [254, 0]
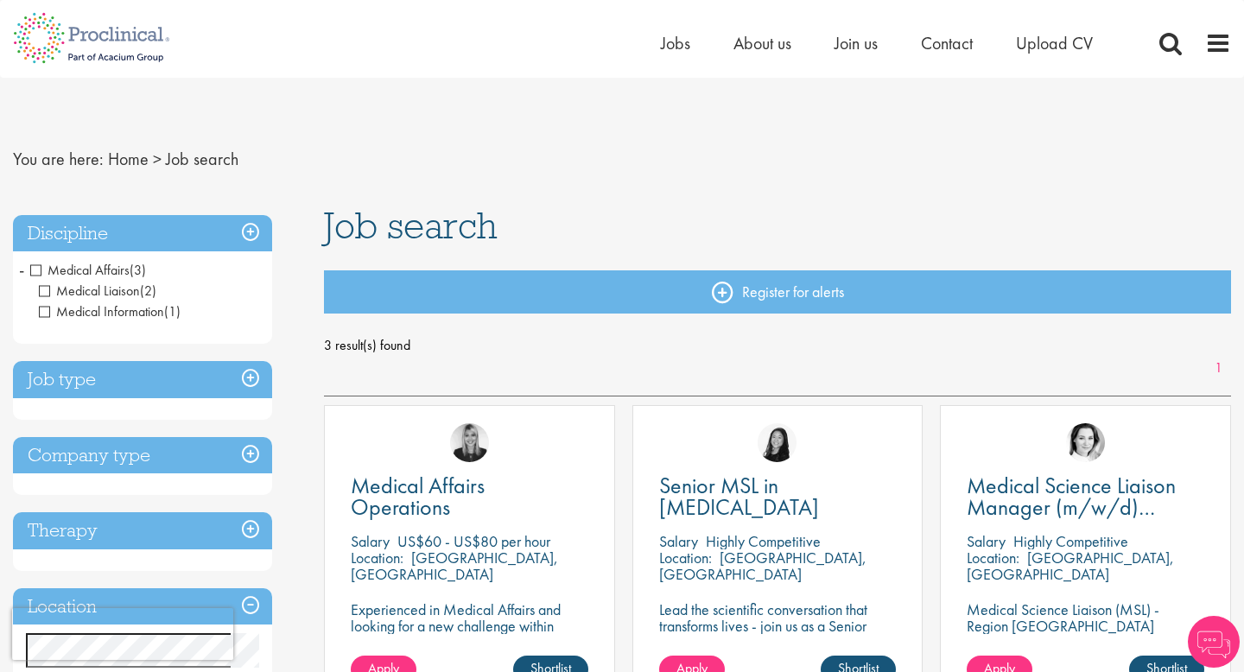
click at [35, 265] on span "Medical Affairs" at bounding box center [79, 270] width 99 height 18
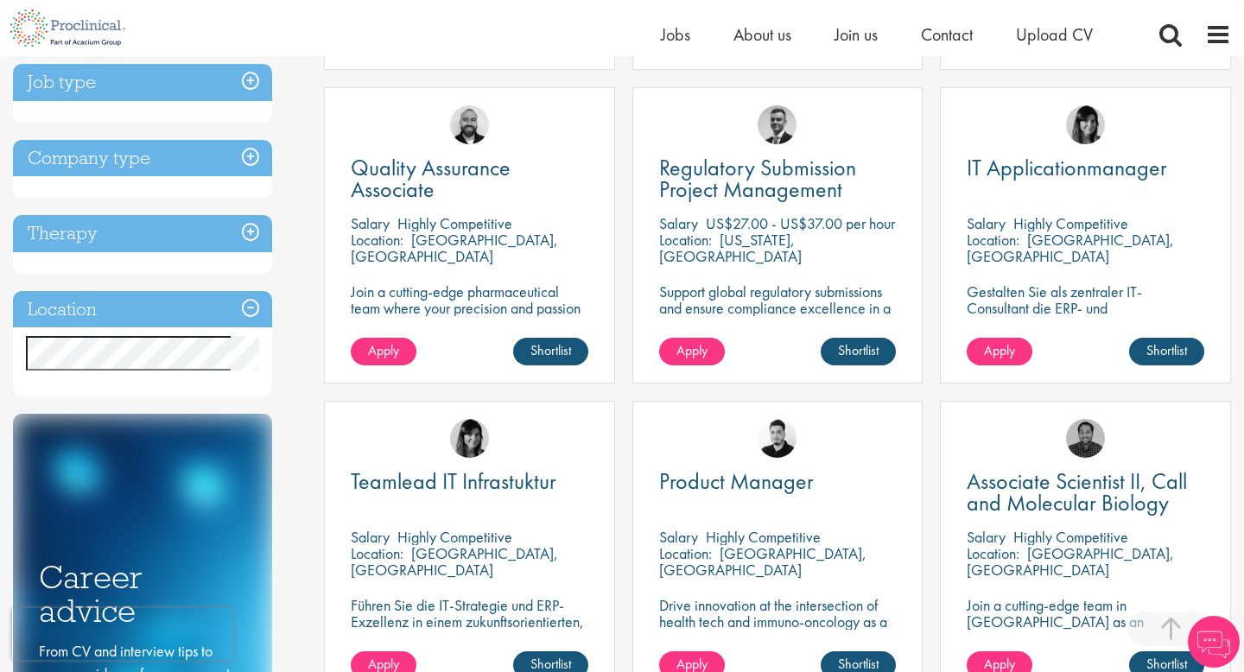
scroll to position [626, 0]
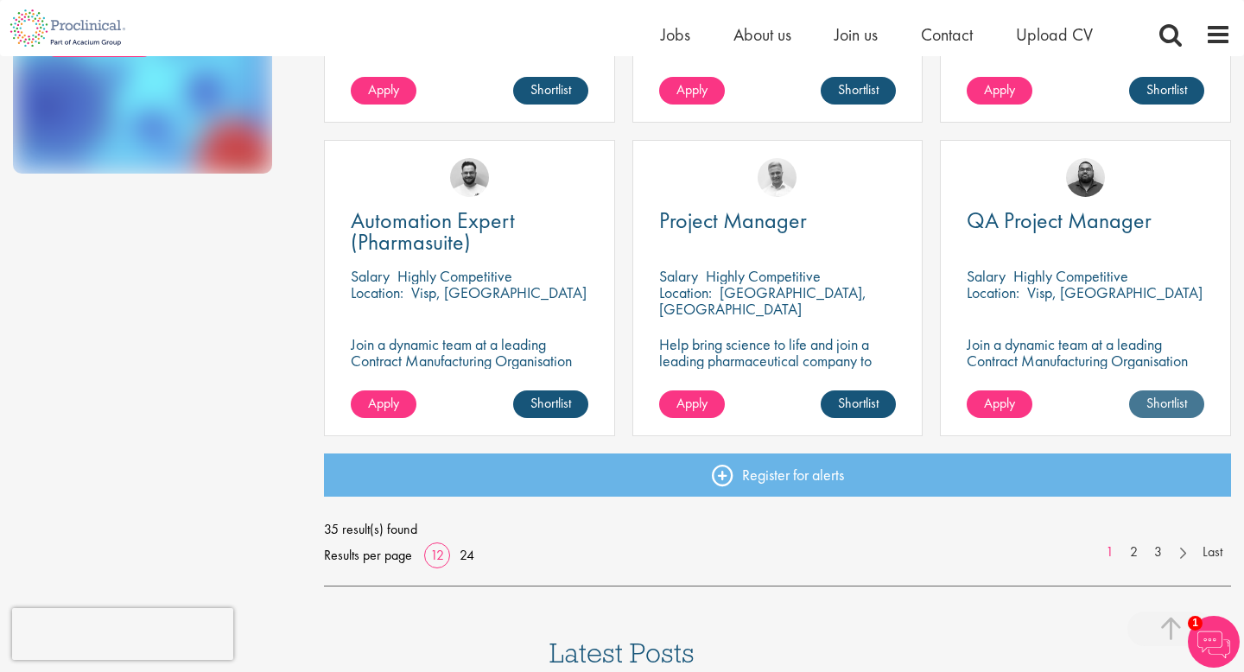
scroll to position [1262, 0]
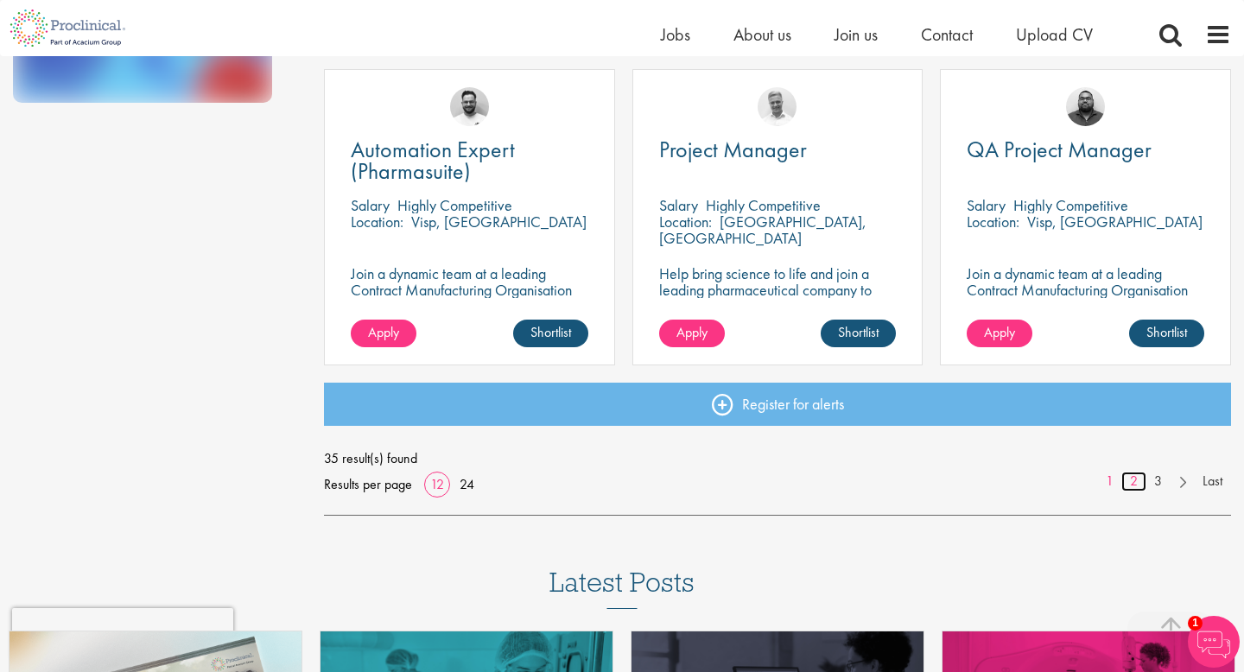
click at [1136, 480] on link "2" at bounding box center [1134, 482] width 25 height 20
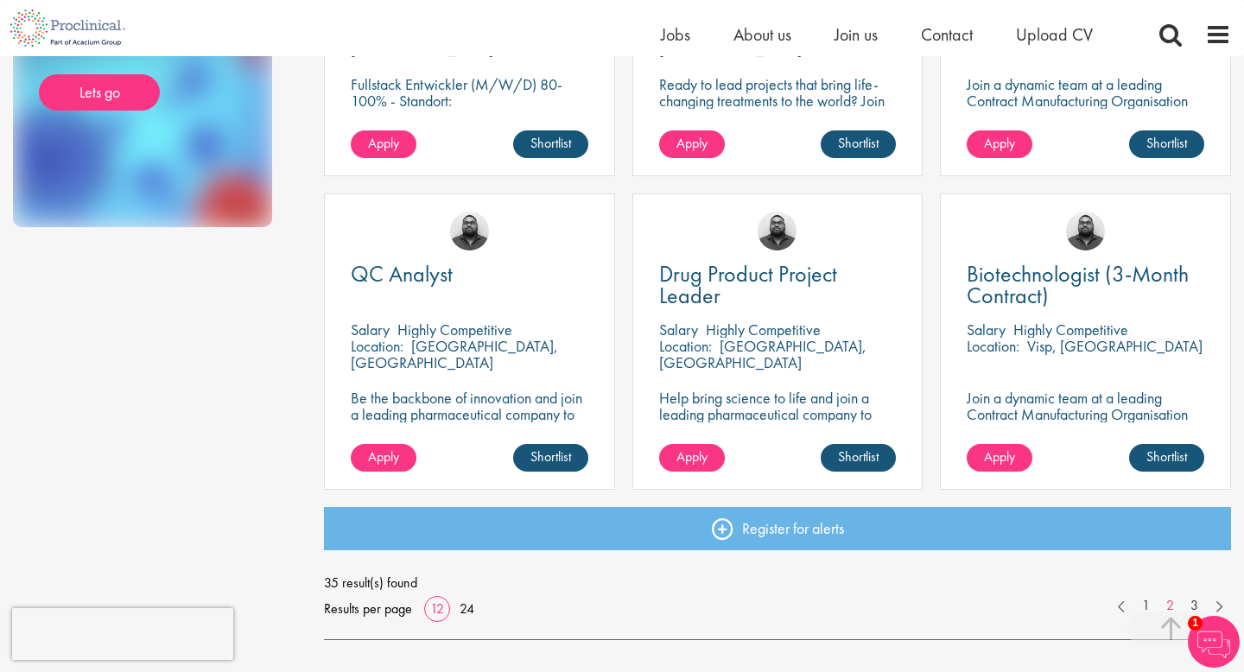
scroll to position [1140, 0]
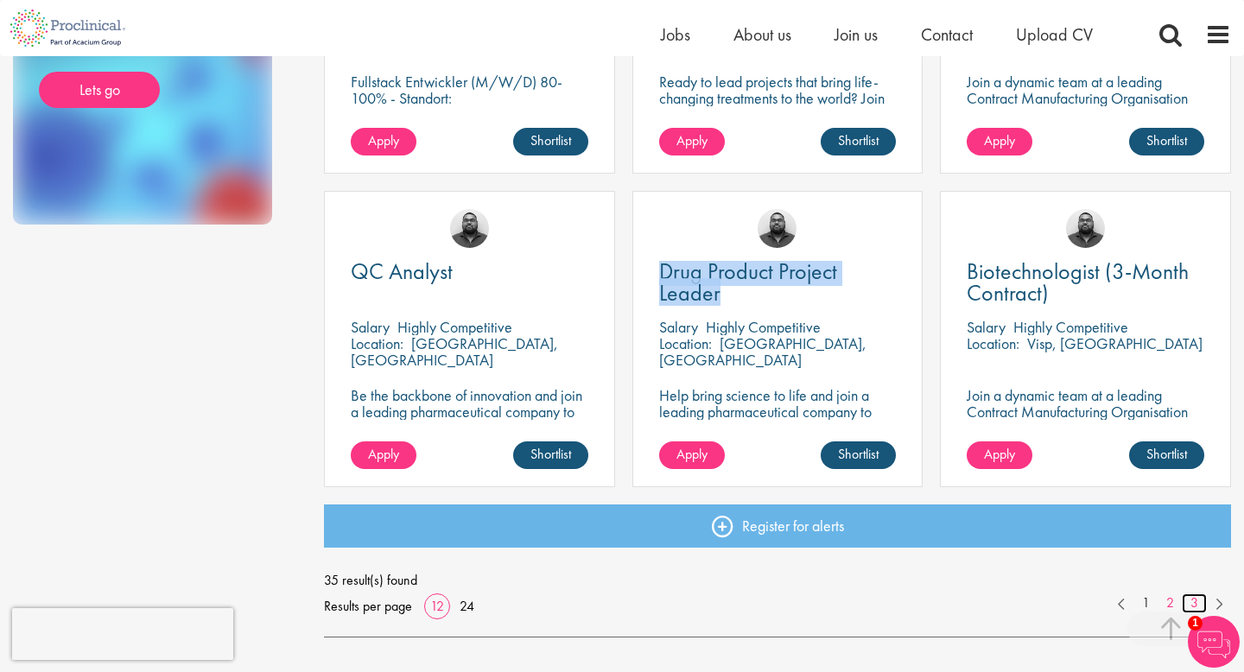
click at [1199, 605] on link "3" at bounding box center [1194, 604] width 25 height 20
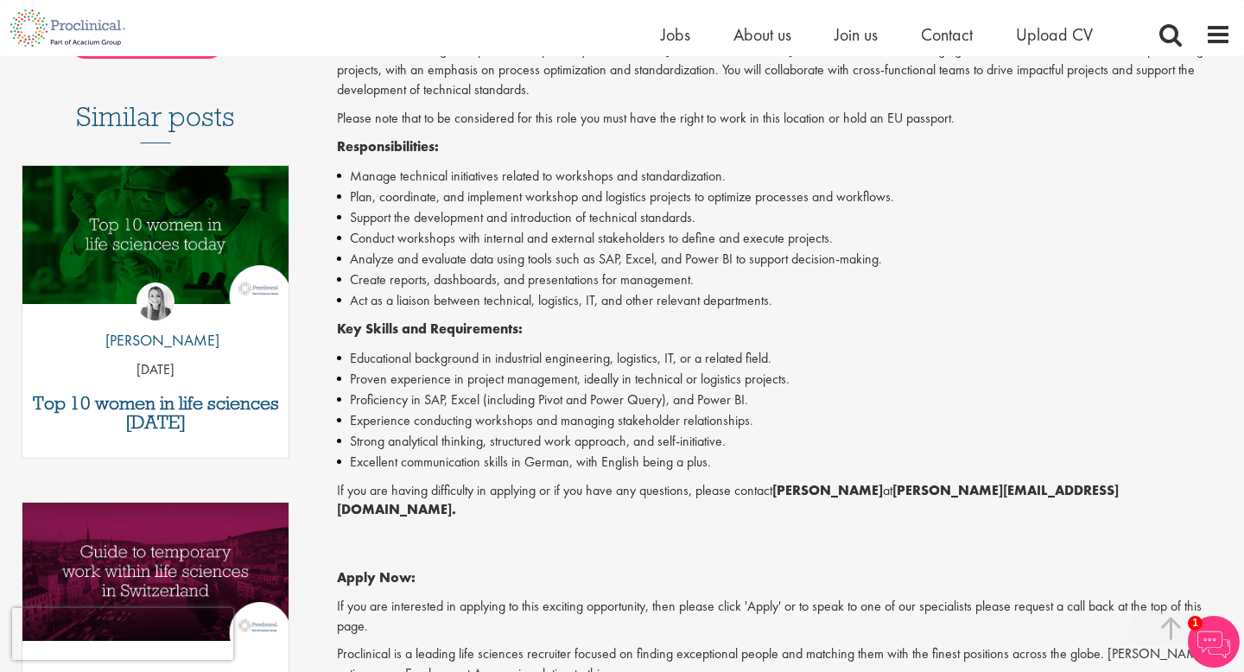
scroll to position [466, 0]
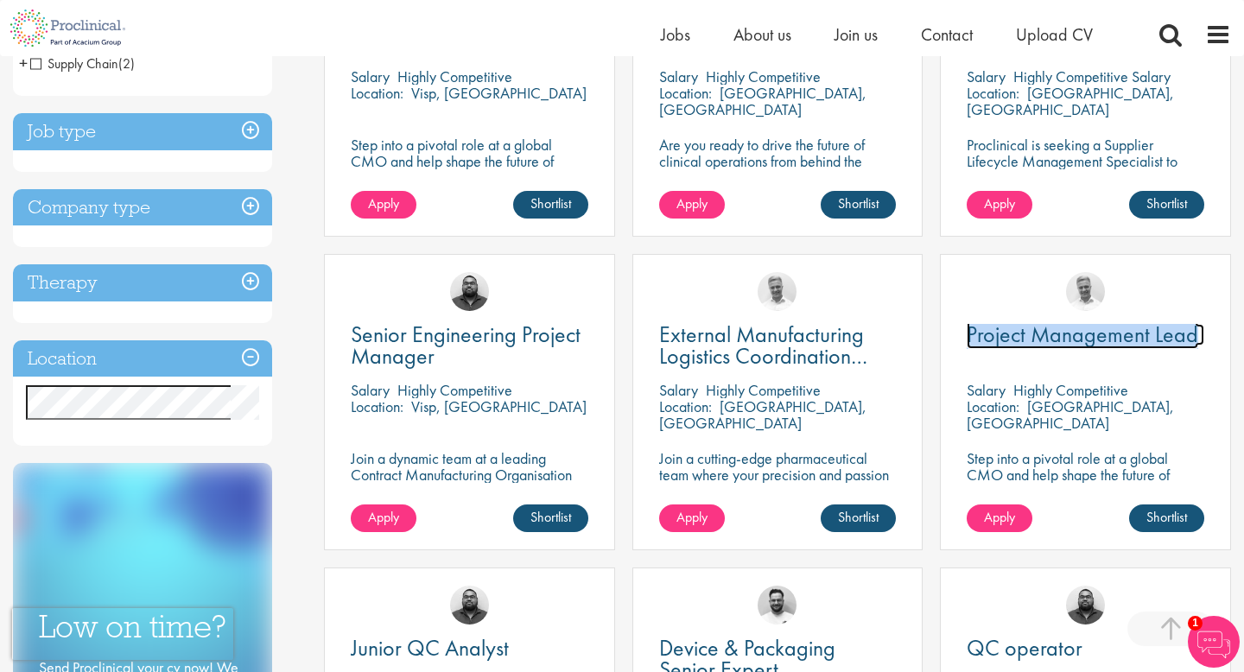
scroll to position [599, 0]
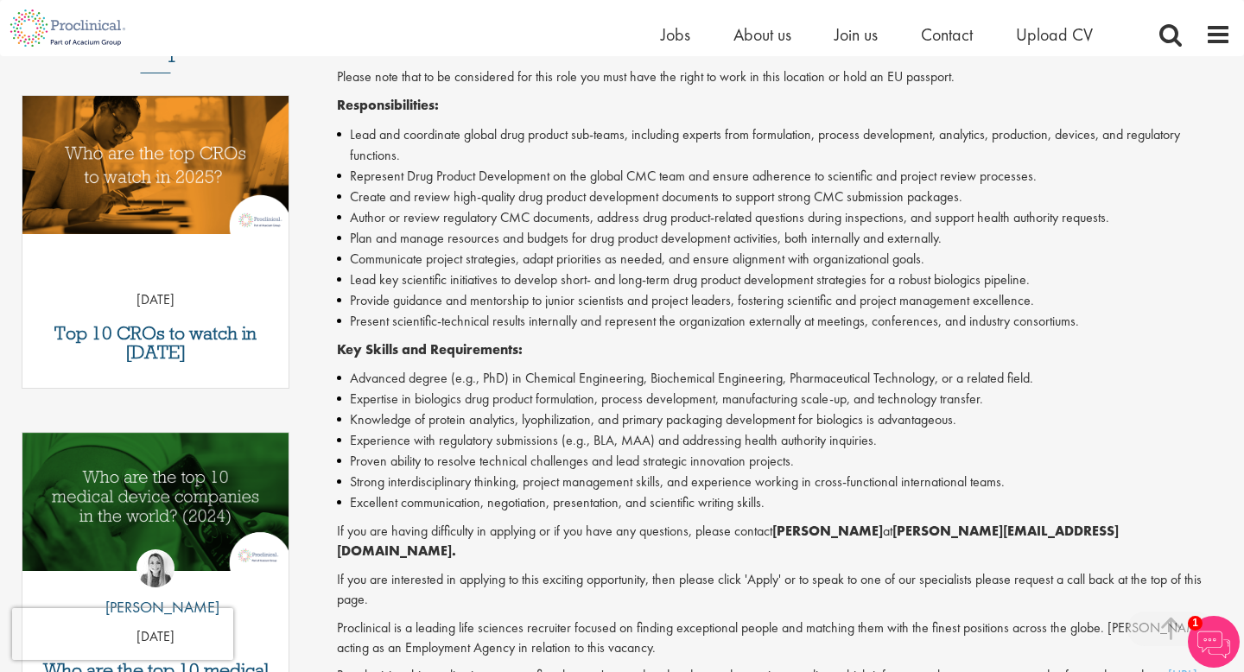
scroll to position [537, 0]
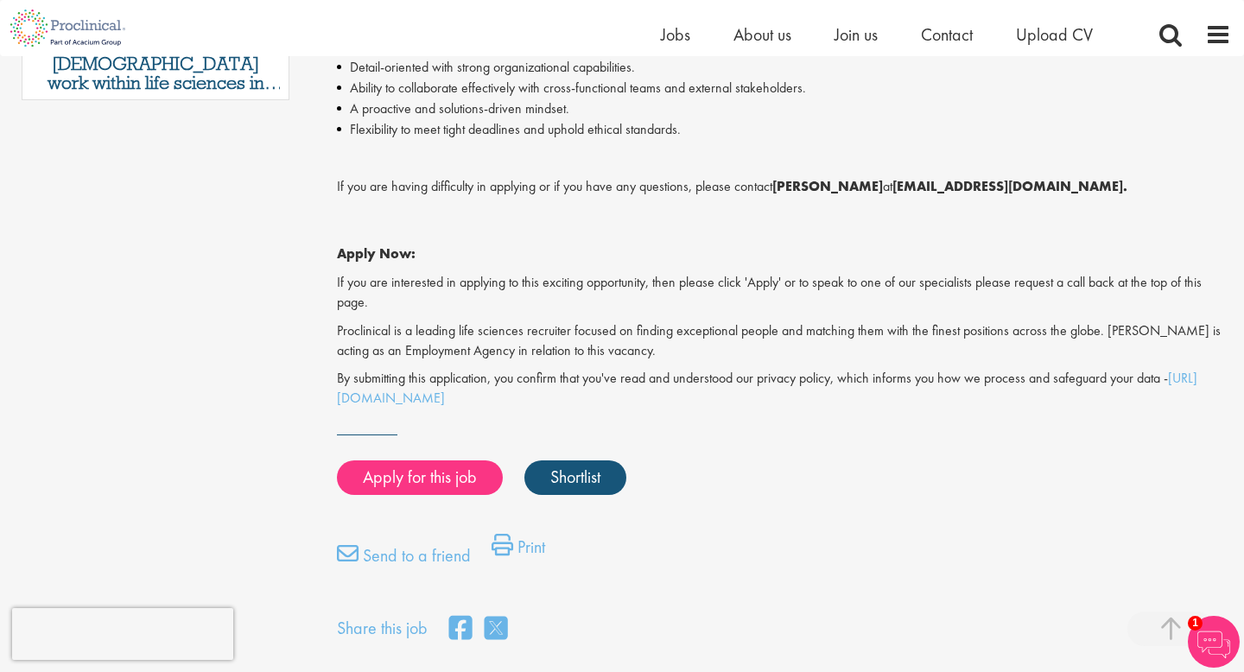
scroll to position [1195, 0]
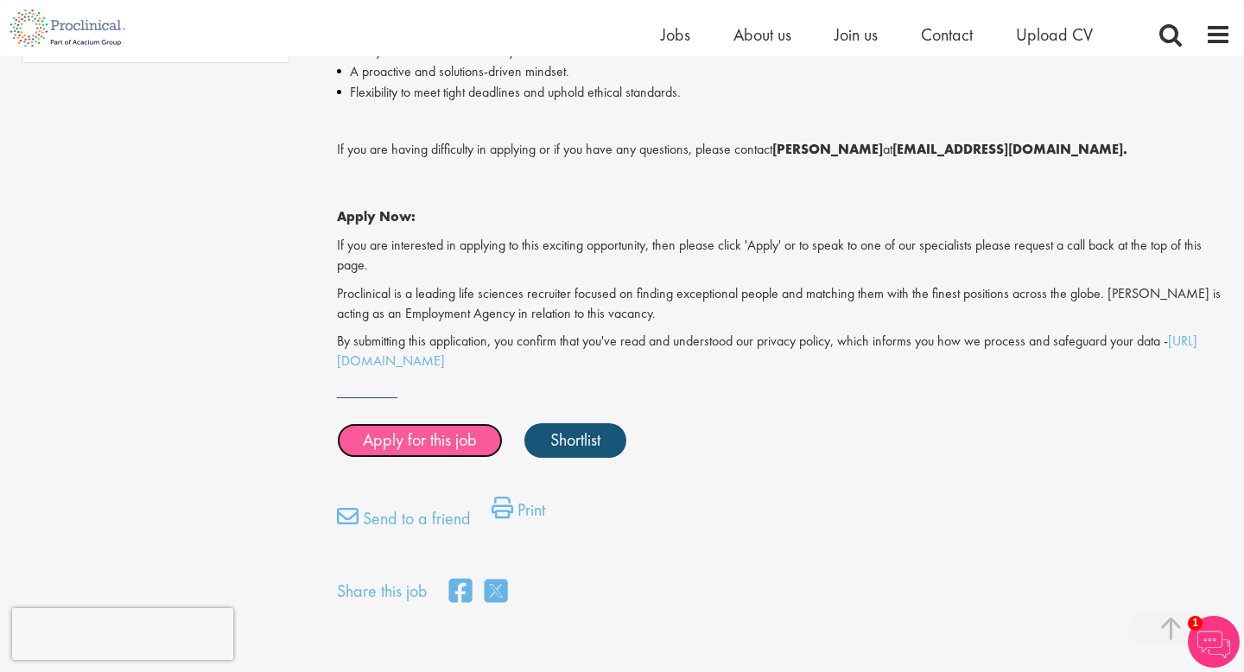
click at [436, 440] on link "Apply for this job" at bounding box center [420, 440] width 166 height 35
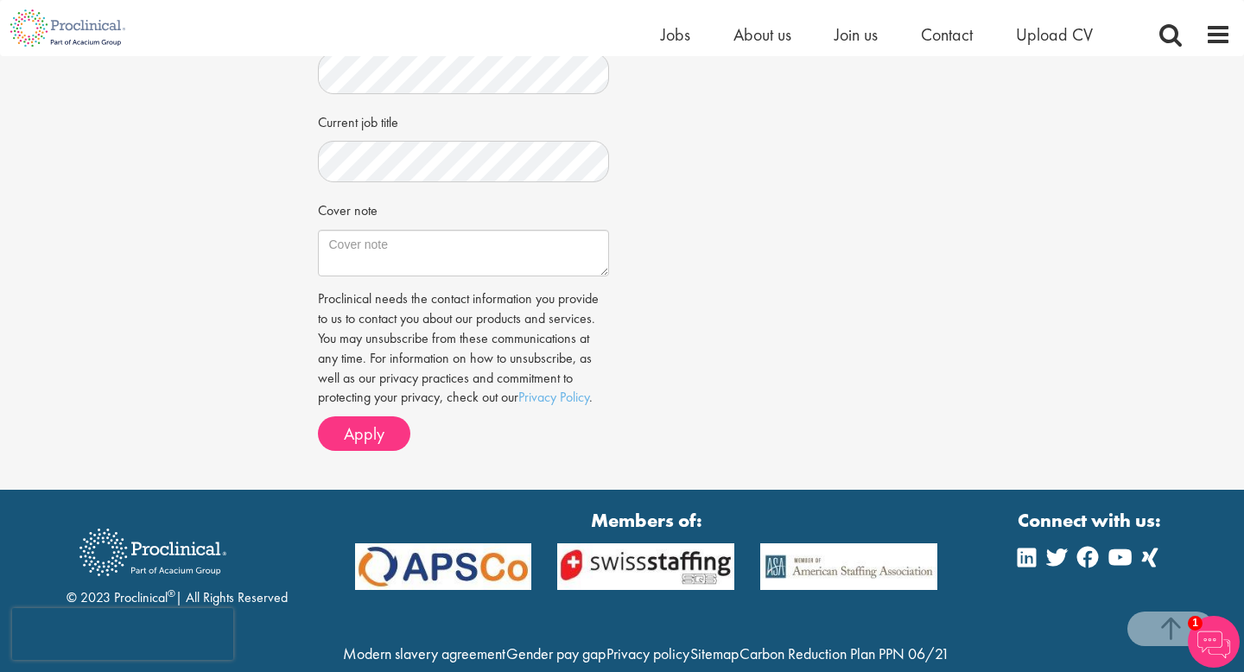
scroll to position [654, 0]
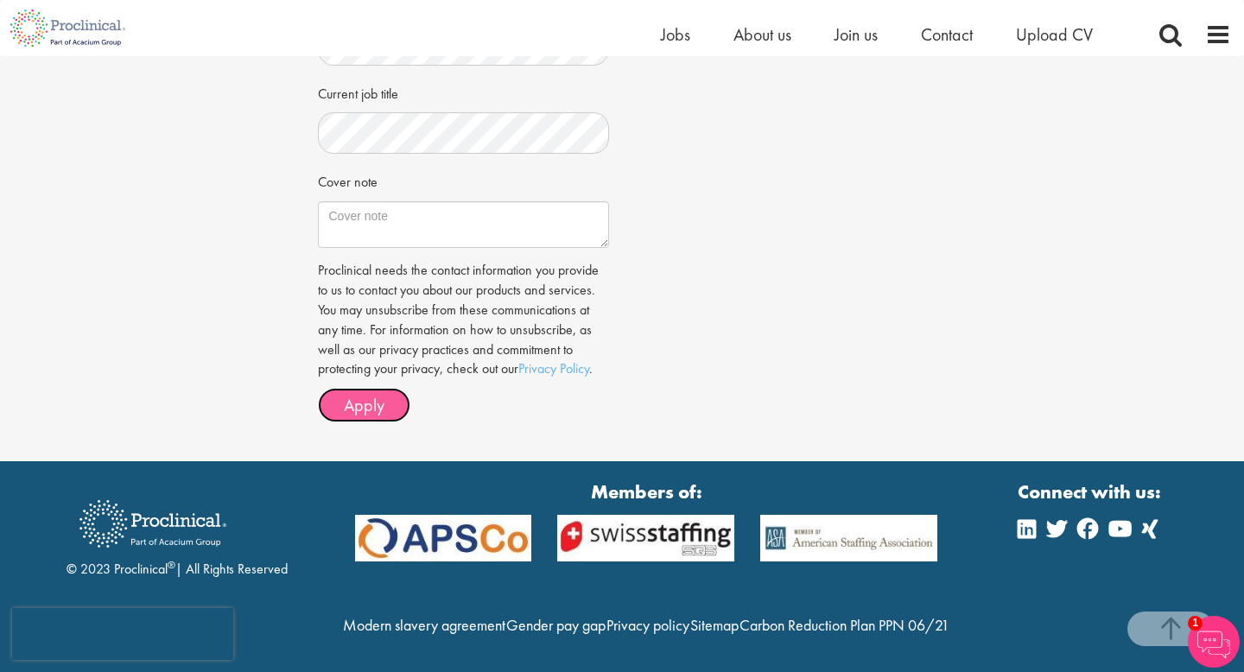
click at [362, 415] on span "Apply" at bounding box center [364, 405] width 41 height 22
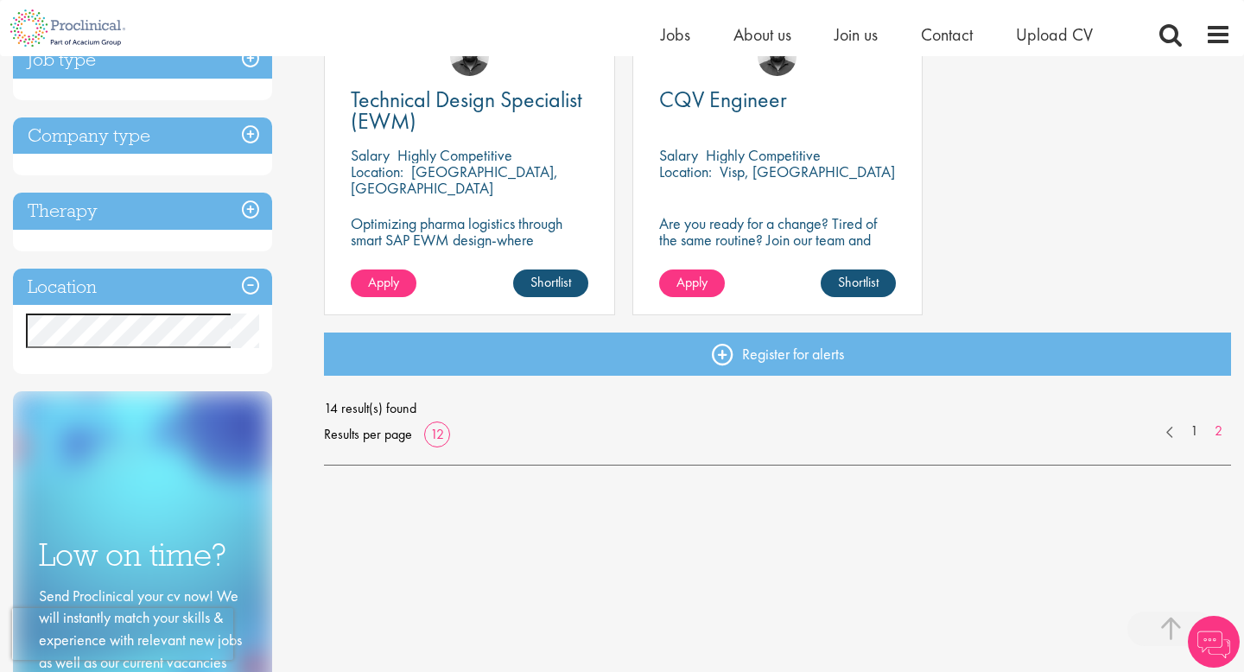
scroll to position [372, 0]
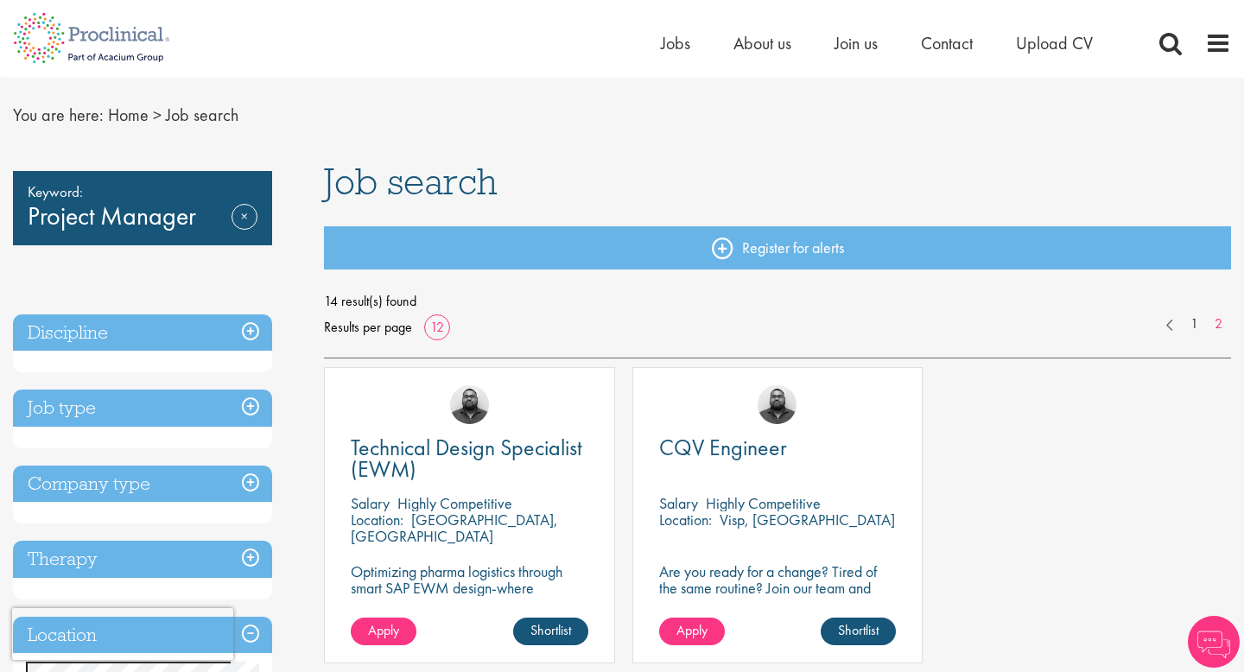
scroll to position [4, 0]
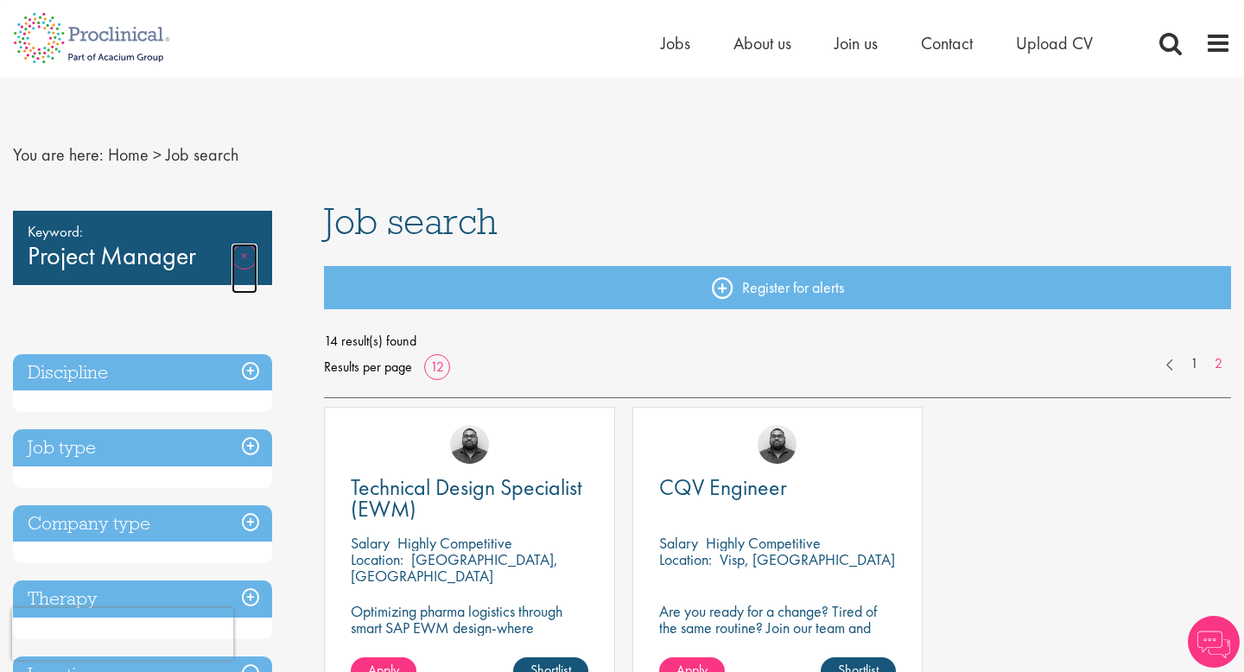
click at [244, 255] on link "Remove" at bounding box center [245, 269] width 26 height 50
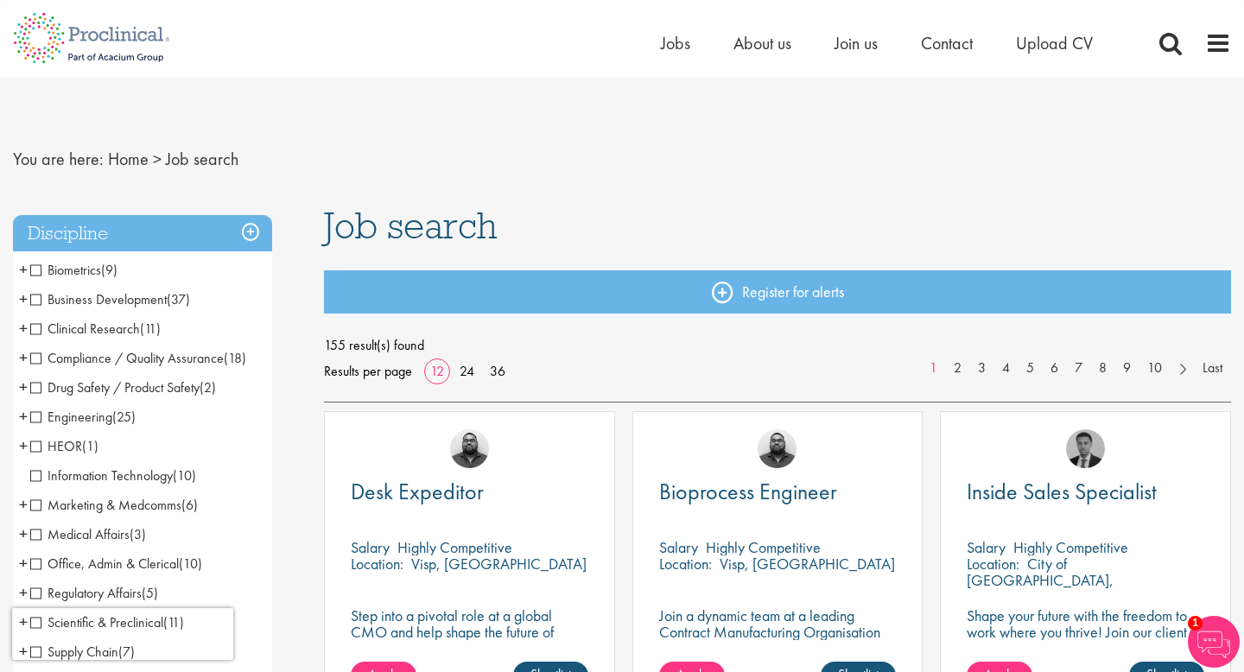
click at [35, 297] on span "Business Development" at bounding box center [98, 299] width 137 height 18
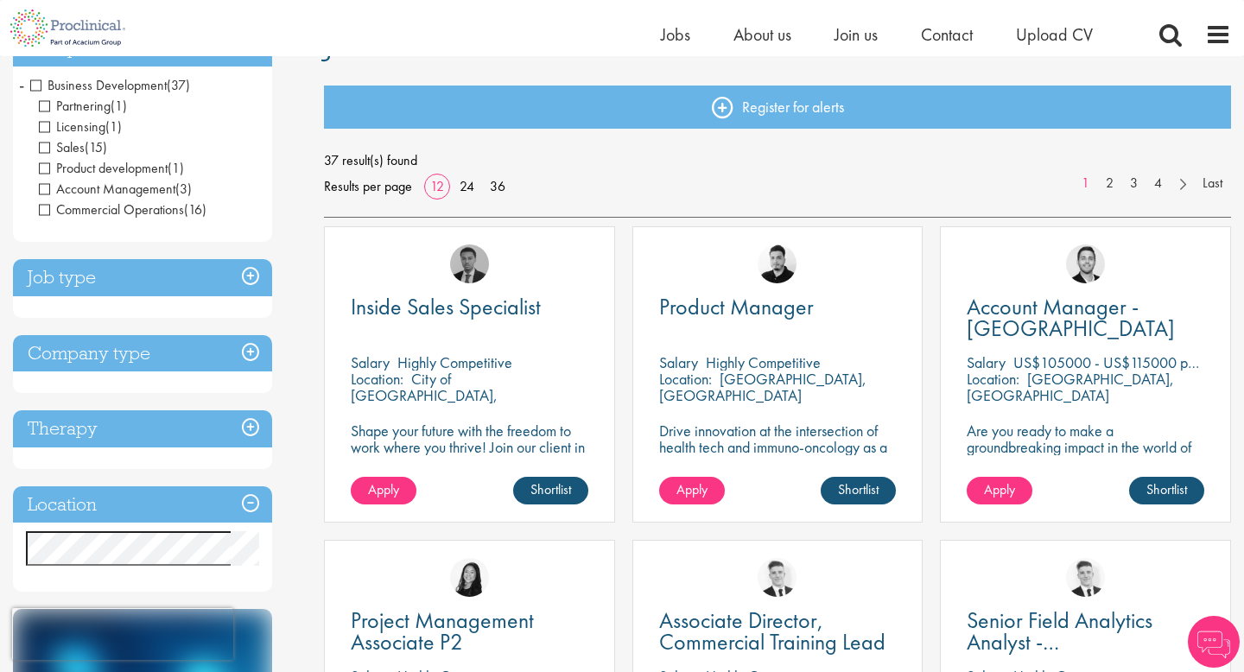
scroll to position [233, 0]
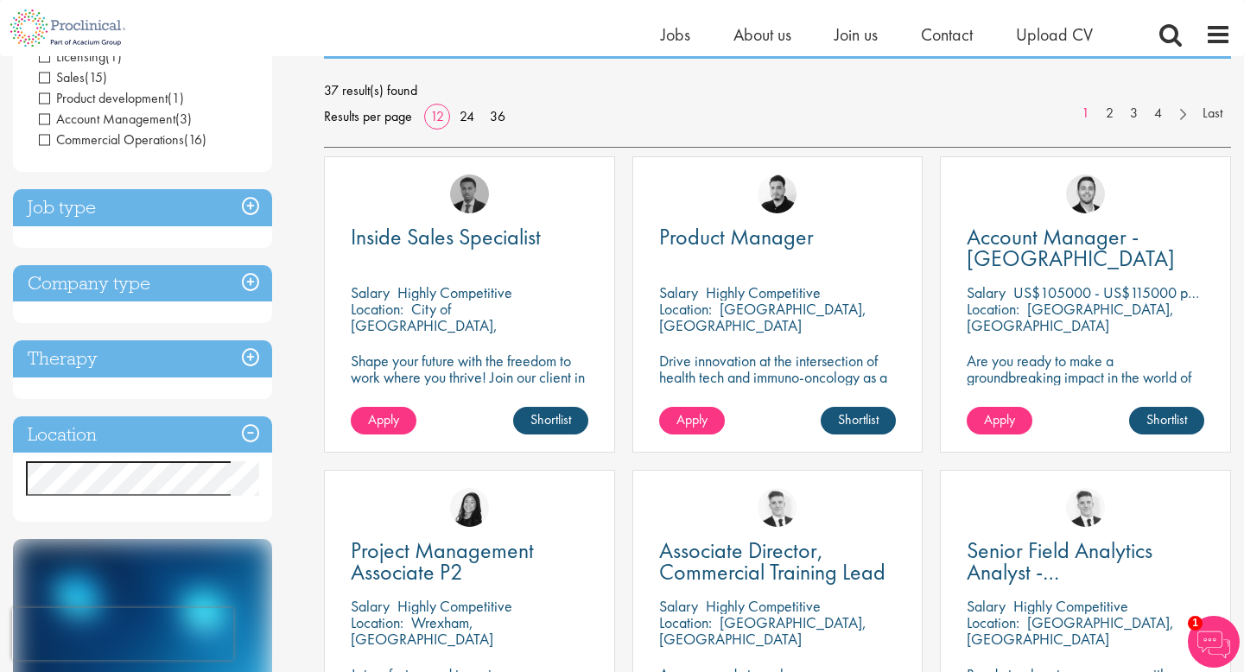
click at [185, 438] on h3 "Location" at bounding box center [142, 435] width 259 height 37
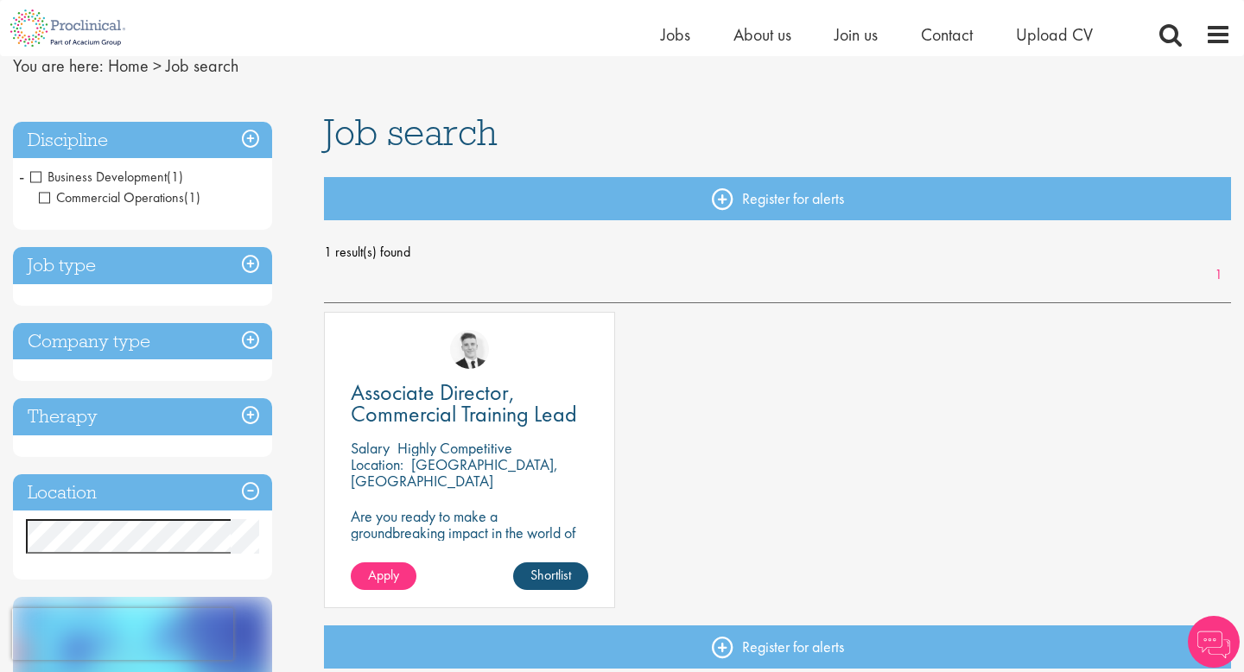
scroll to position [68, 0]
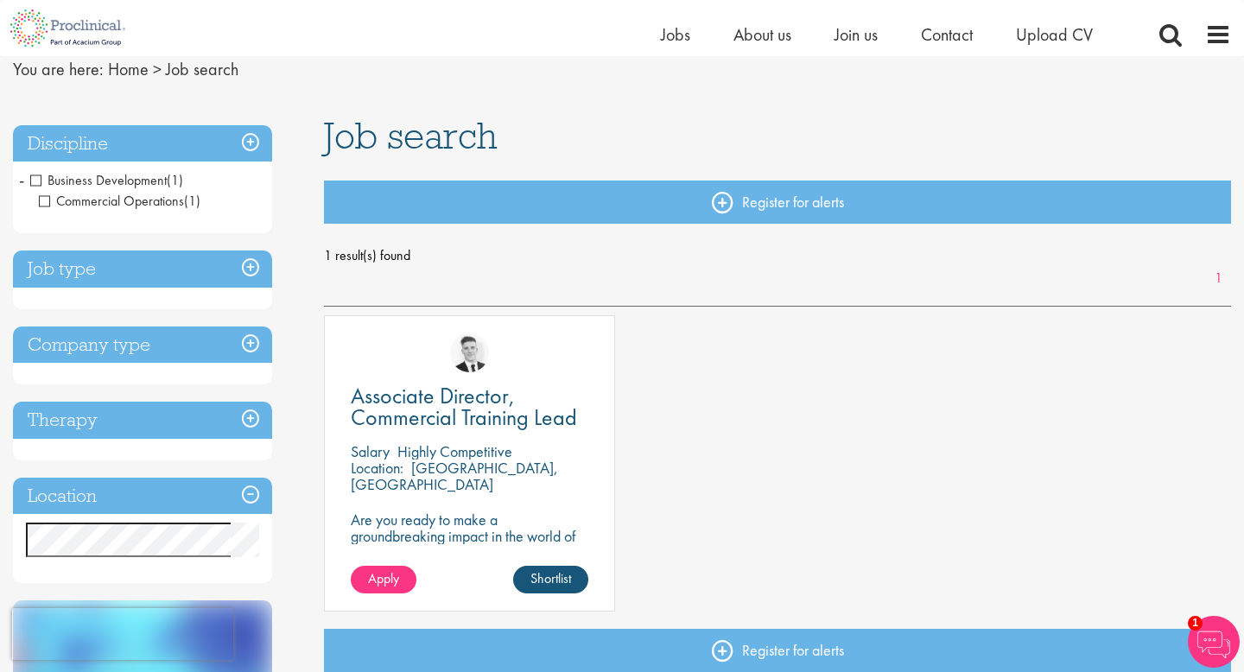
click at [38, 180] on span "Business Development" at bounding box center [98, 180] width 137 height 18
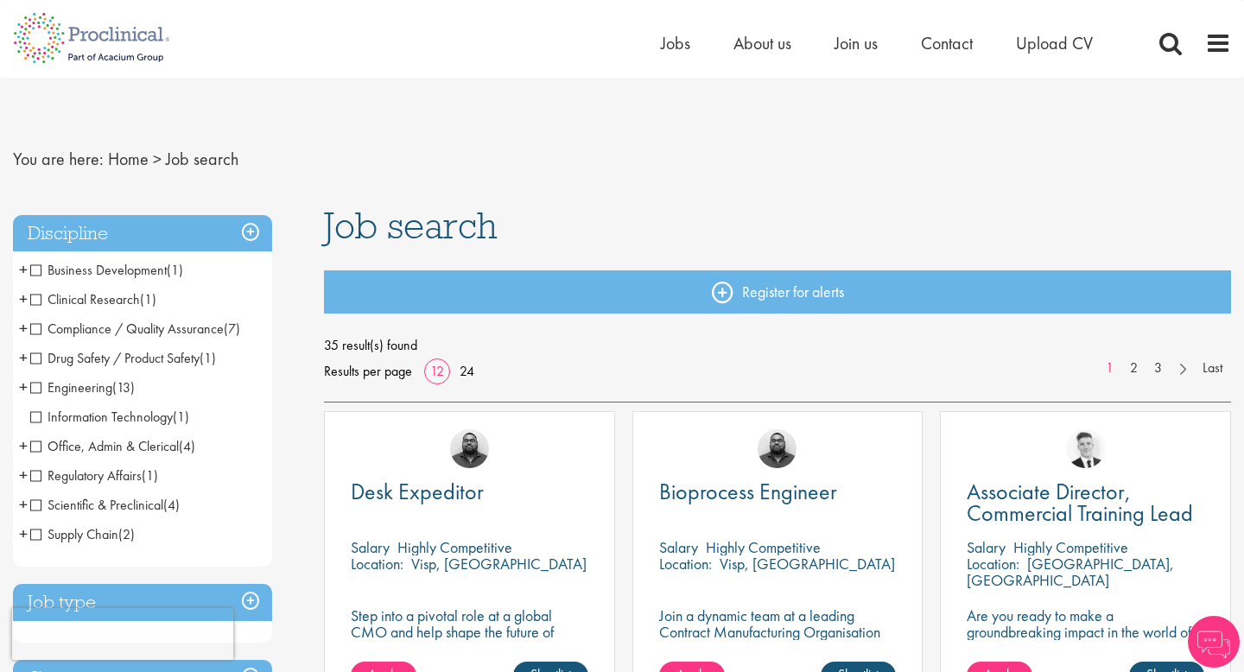
click at [42, 303] on span "Clinical Research" at bounding box center [85, 299] width 110 height 18
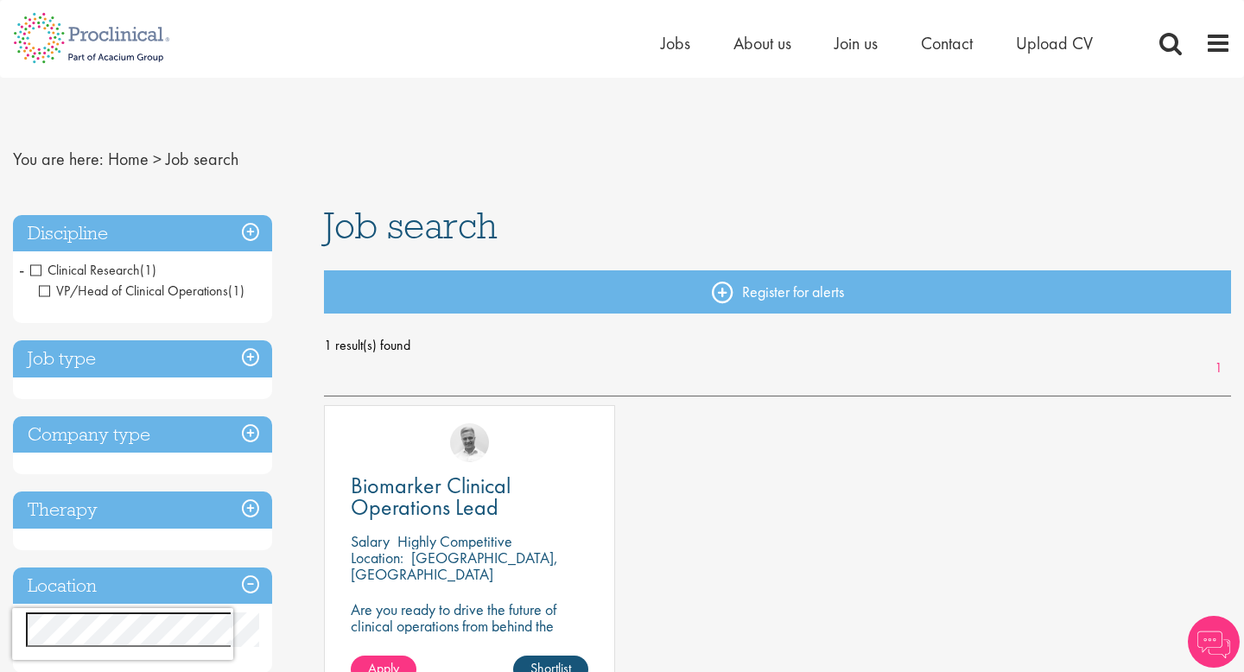
click at [44, 295] on span "VP/Head of Clinical Operations" at bounding box center [133, 291] width 189 height 18
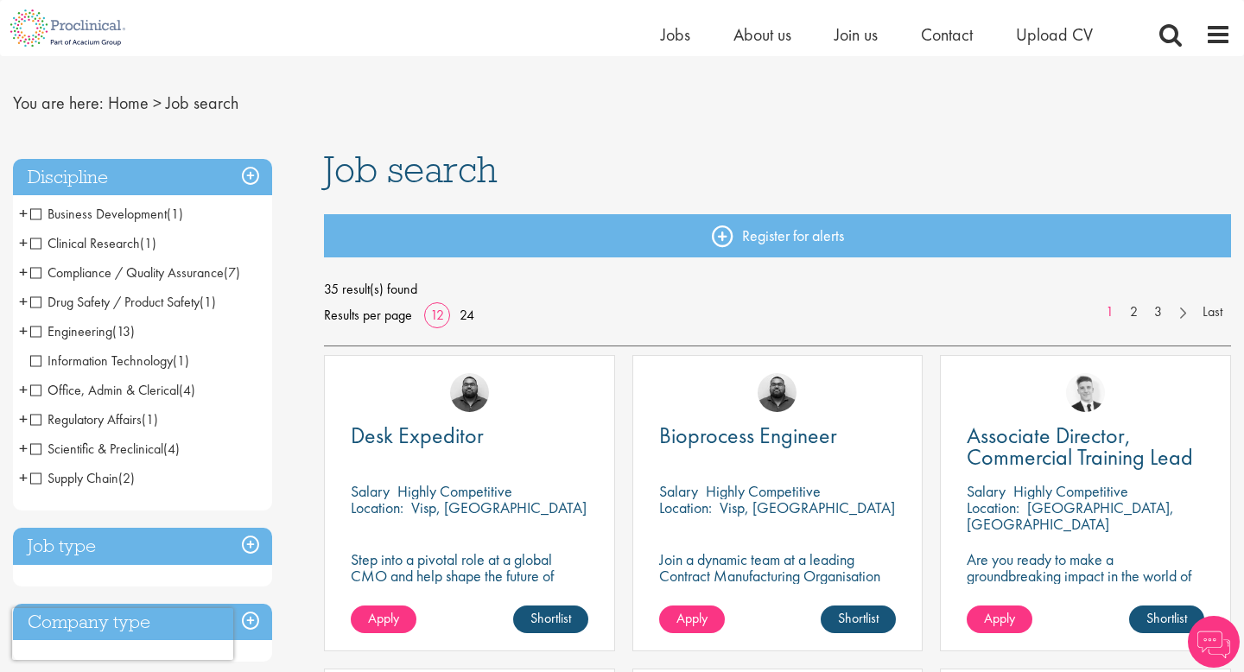
scroll to position [35, 0]
click at [36, 447] on span "Scientific & Preclinical" at bounding box center [96, 448] width 133 height 18
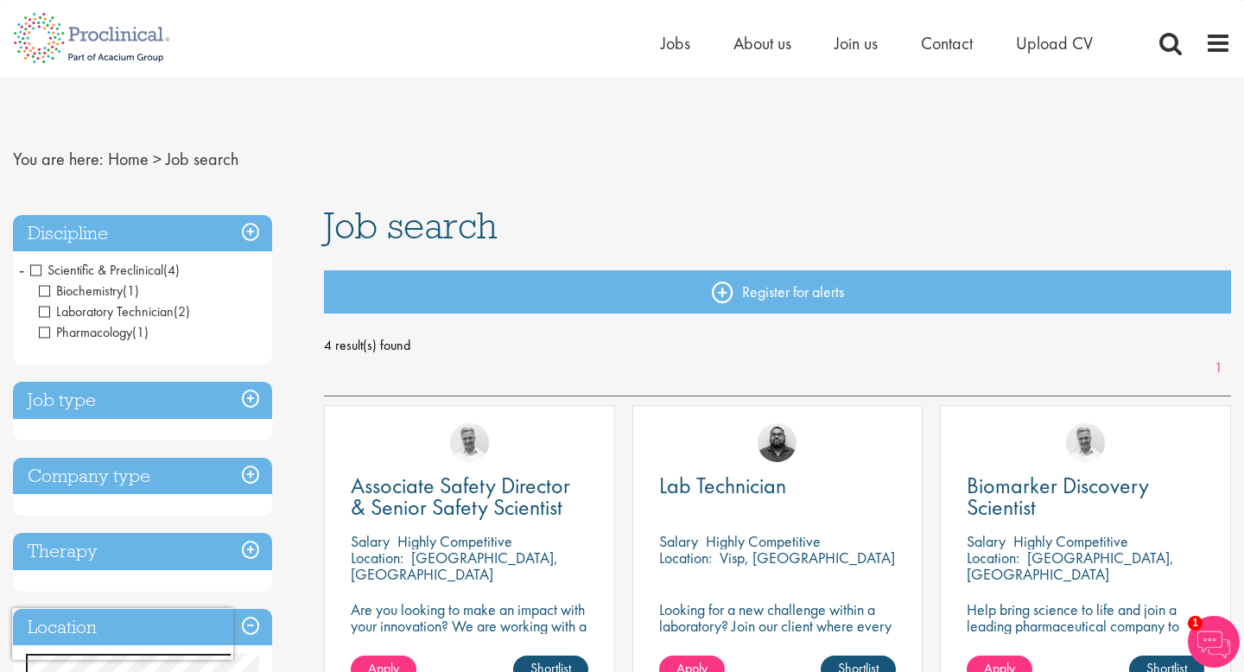
click at [36, 266] on span "Scientific & Preclinical" at bounding box center [96, 270] width 133 height 18
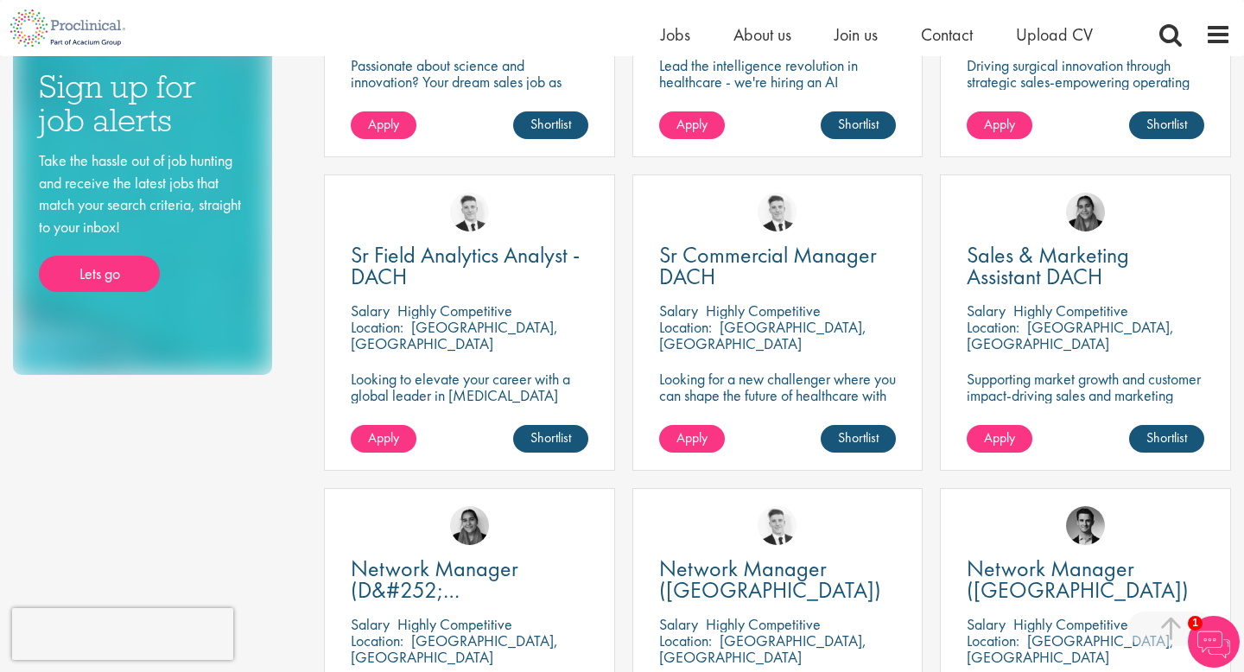
scroll to position [856, 0]
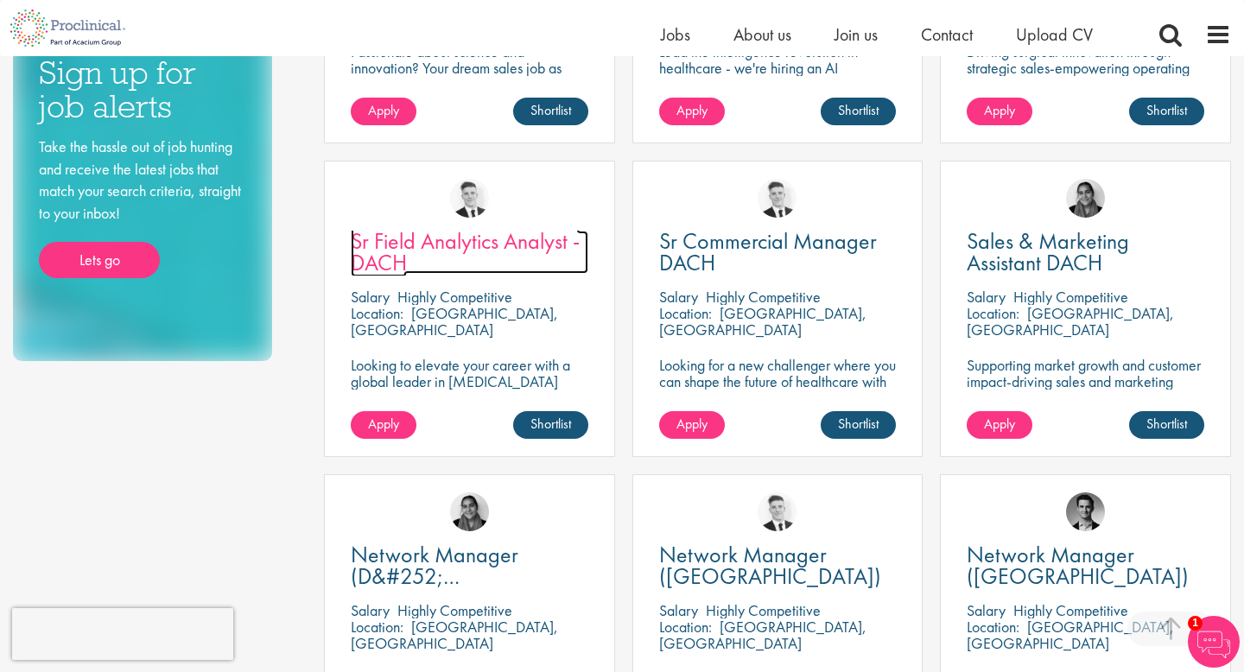
click at [423, 248] on span "Sr Field Analytics Analyst - DACH" at bounding box center [465, 251] width 229 height 51
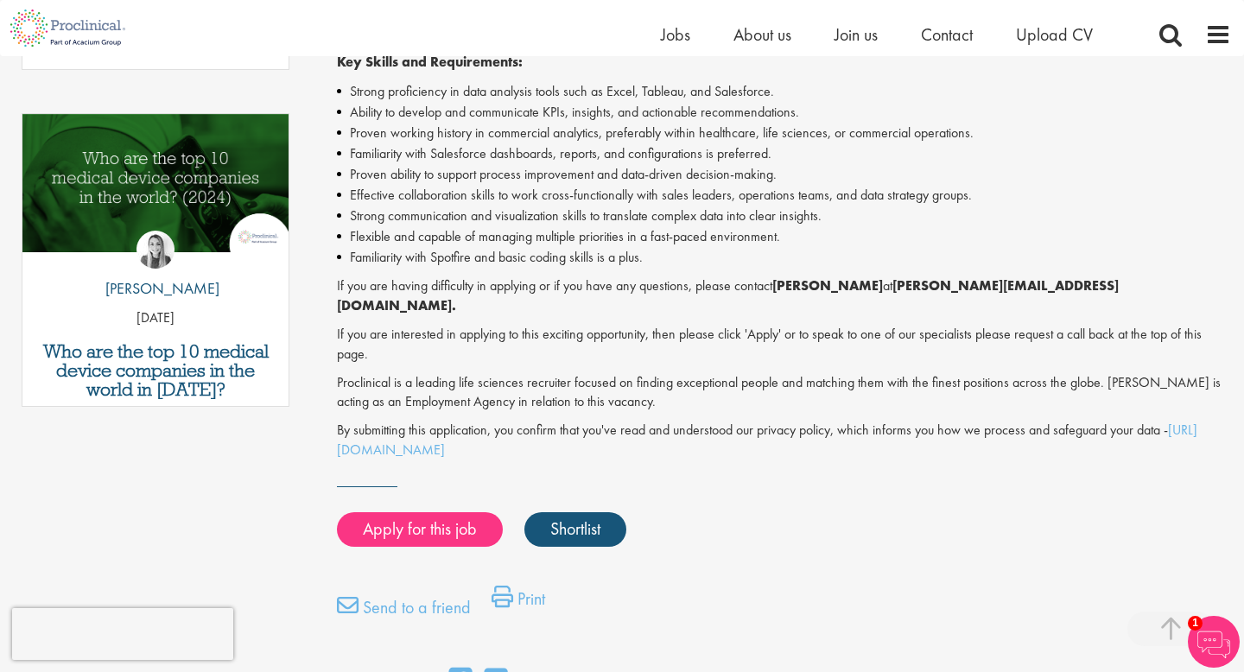
scroll to position [1024, 0]
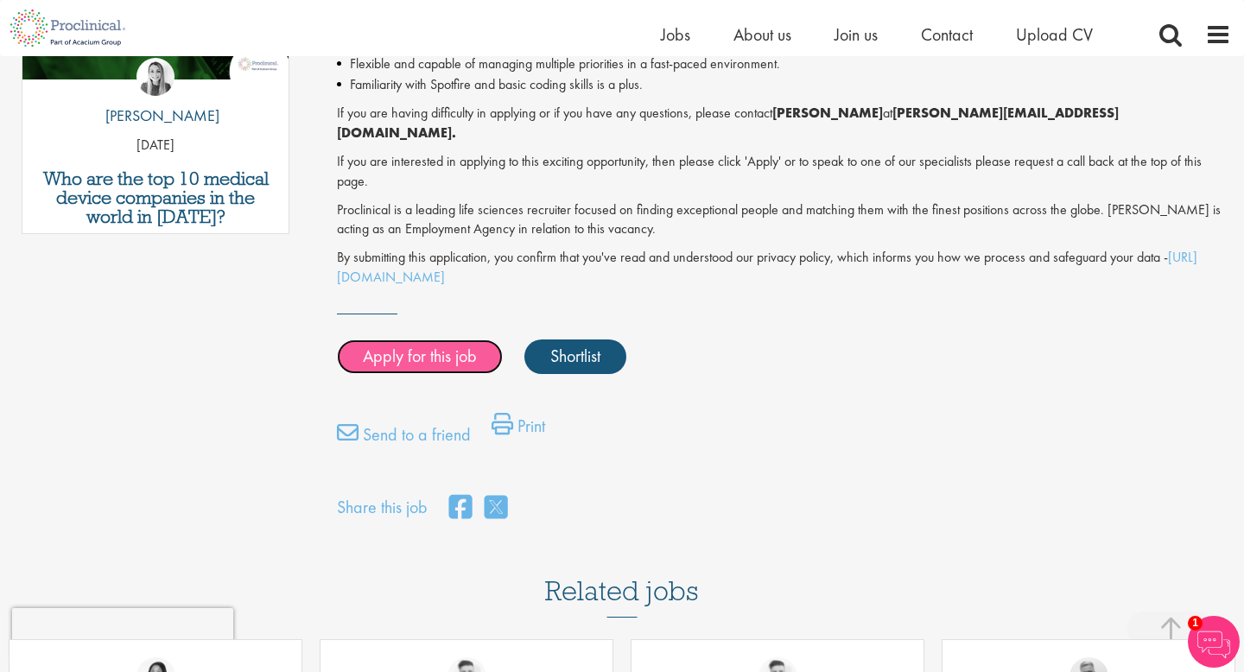
click at [429, 340] on link "Apply for this job" at bounding box center [420, 357] width 166 height 35
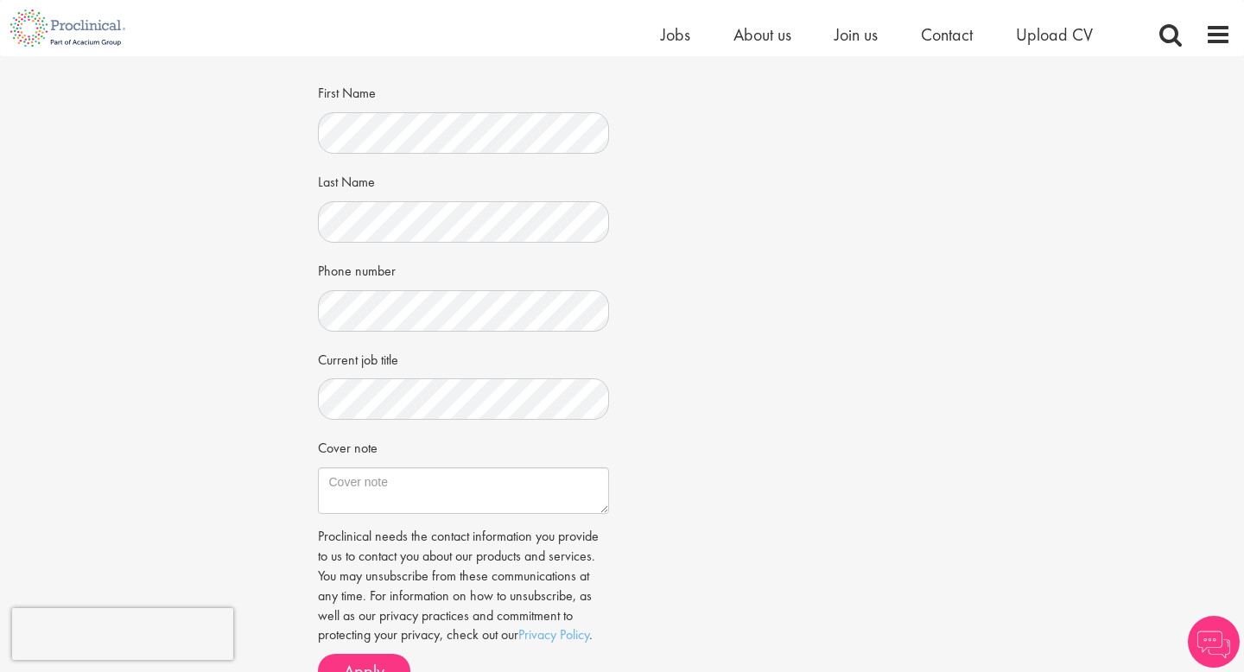
scroll to position [614, 0]
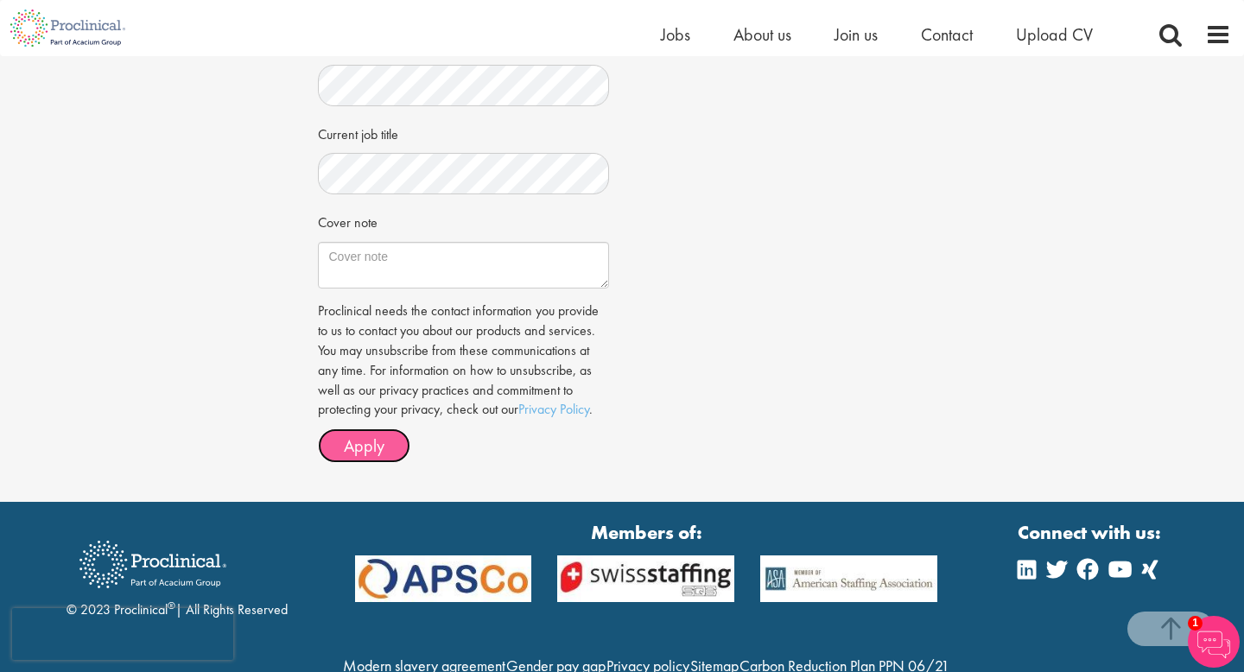
click at [357, 439] on span "Apply" at bounding box center [364, 446] width 41 height 22
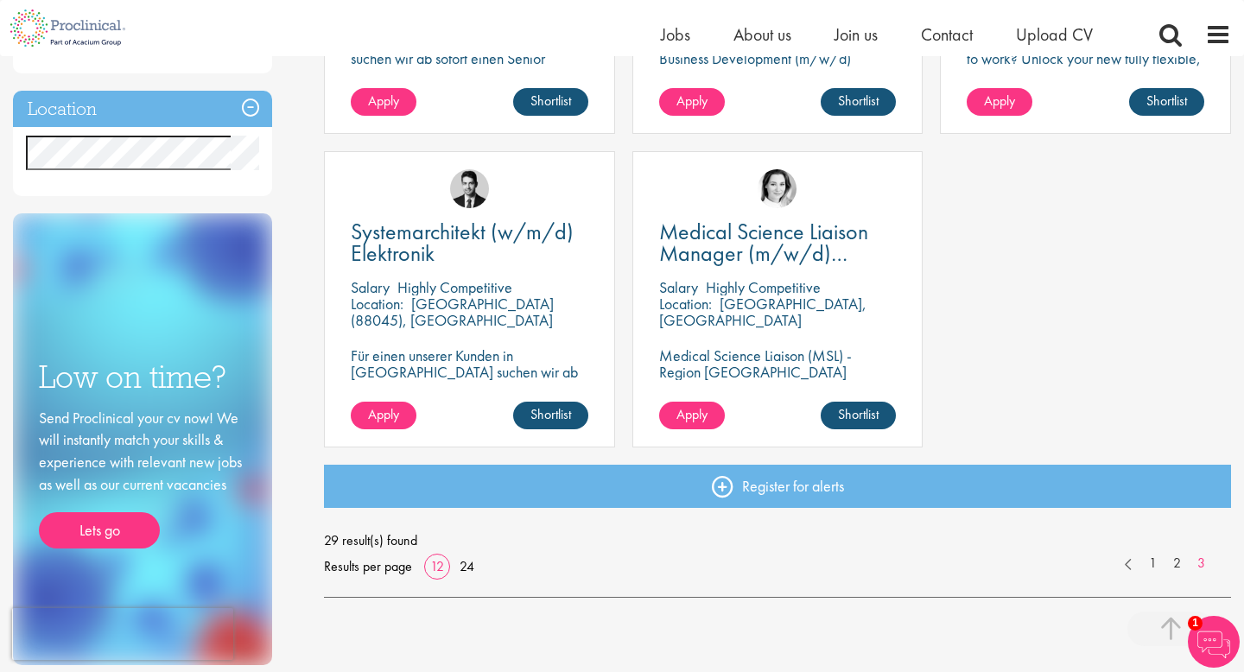
scroll to position [555, 0]
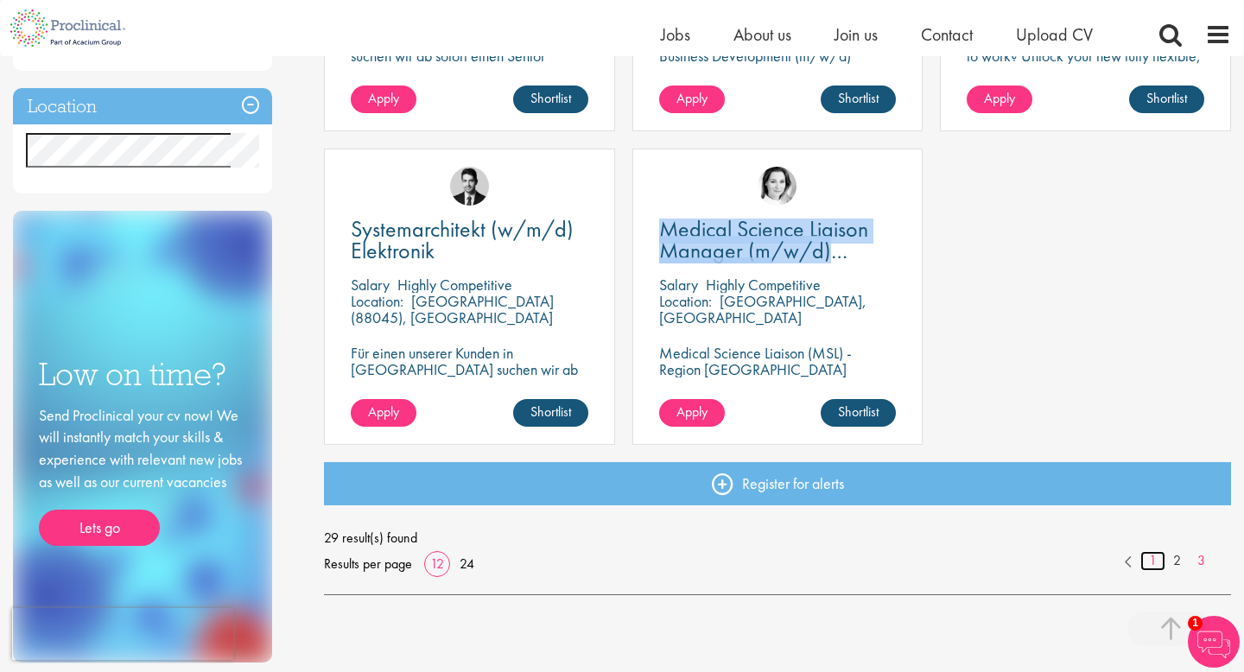
click at [1152, 563] on link "1" at bounding box center [1153, 561] width 25 height 20
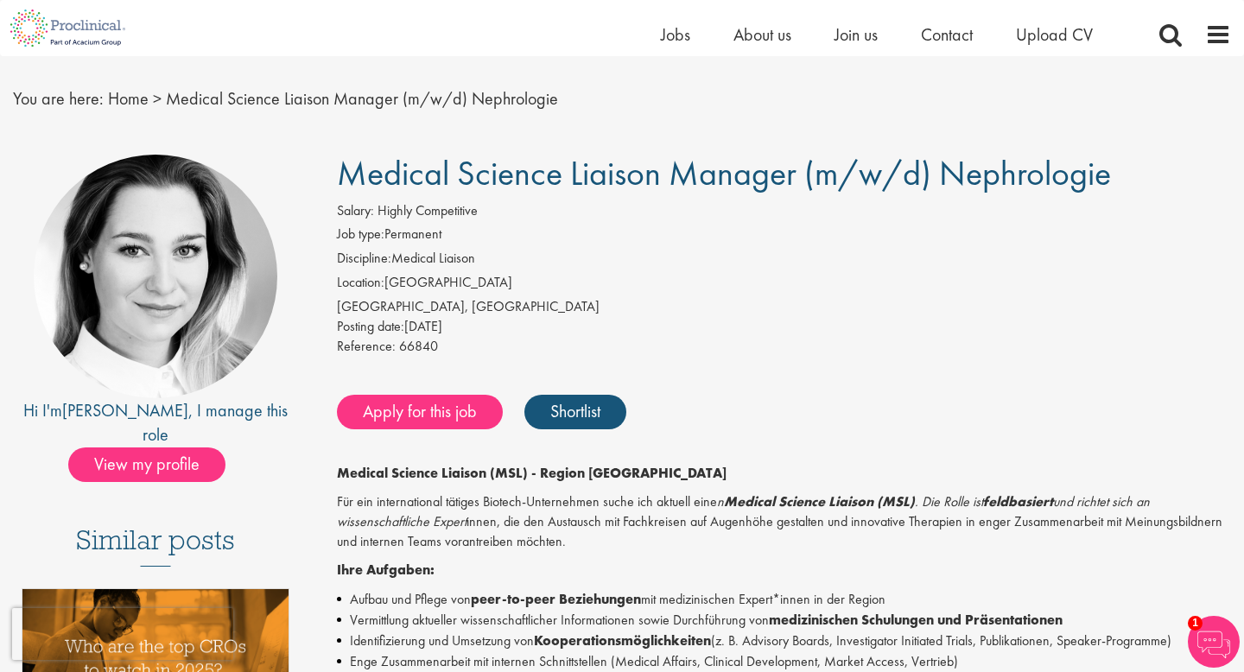
scroll to position [22, 0]
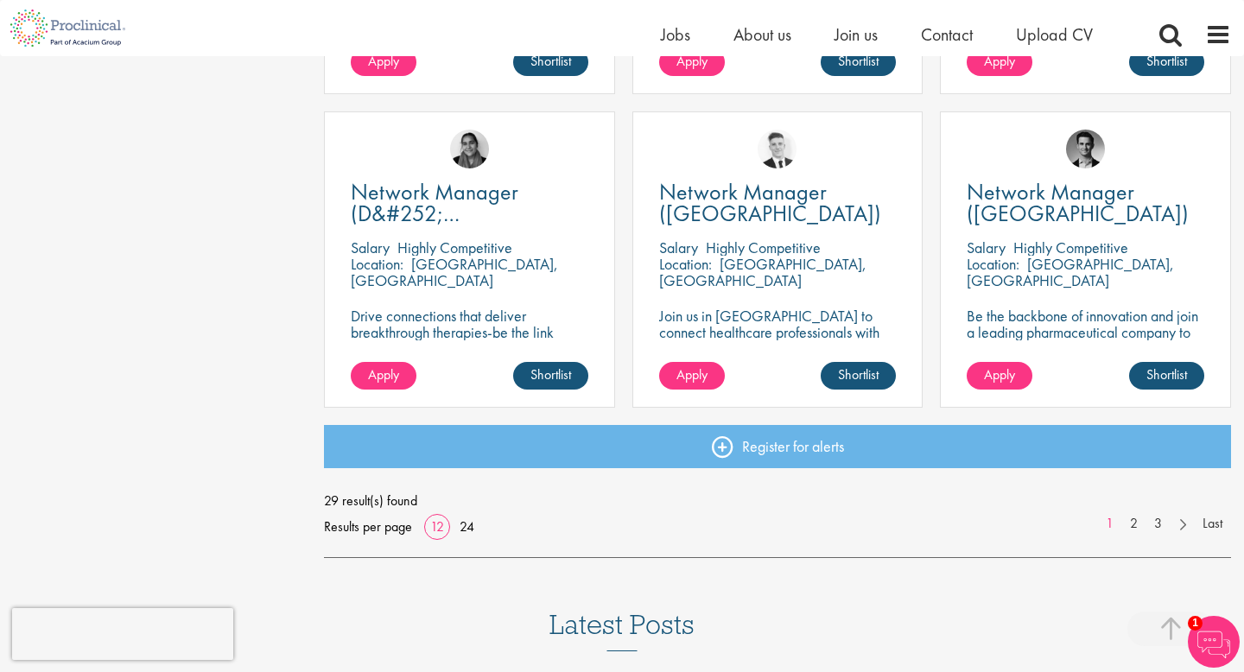
scroll to position [1276, 0]
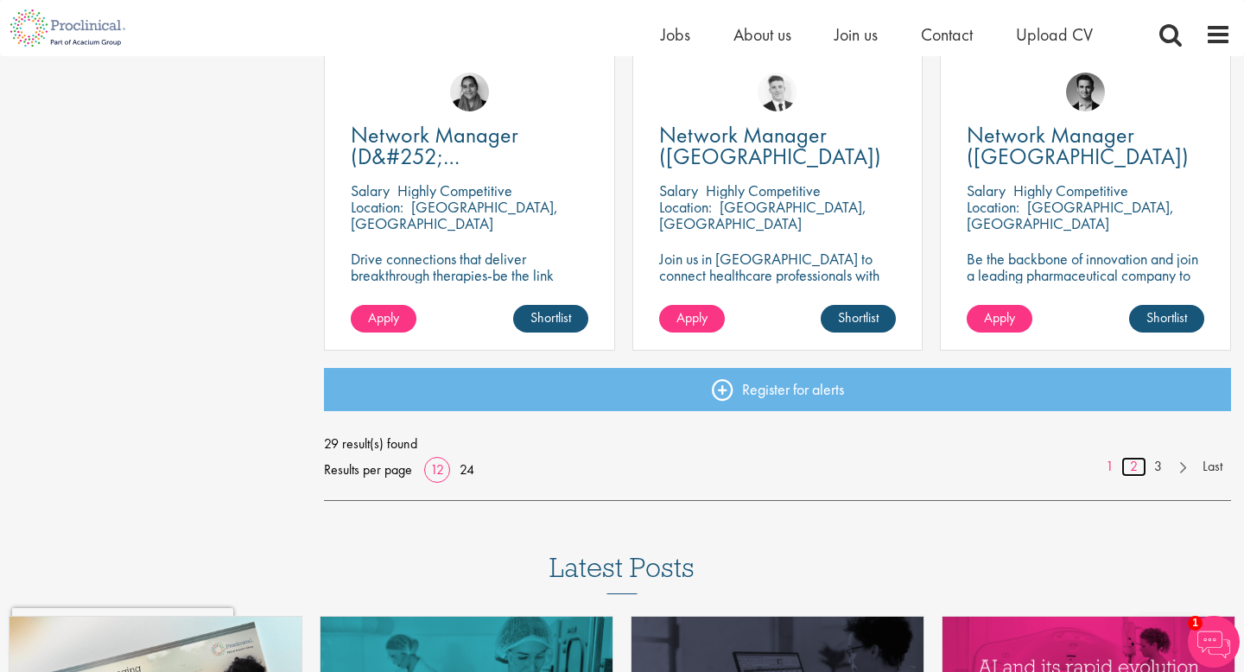
click at [1138, 469] on link "2" at bounding box center [1134, 467] width 25 height 20
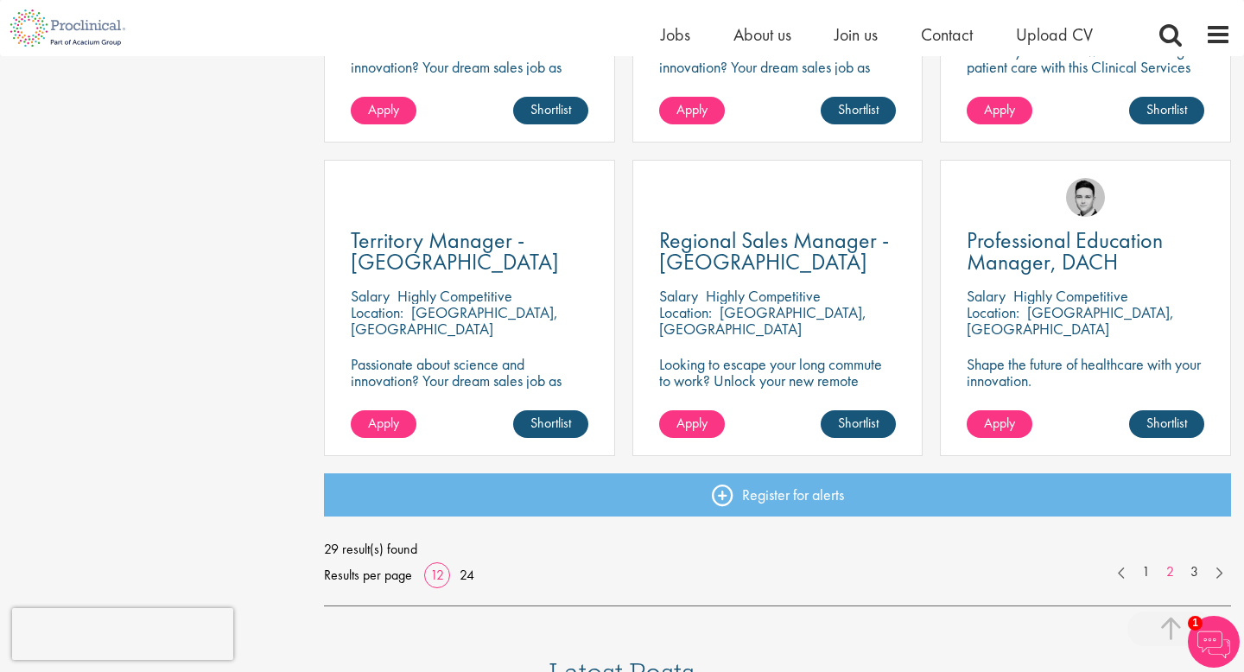
scroll to position [1175, 0]
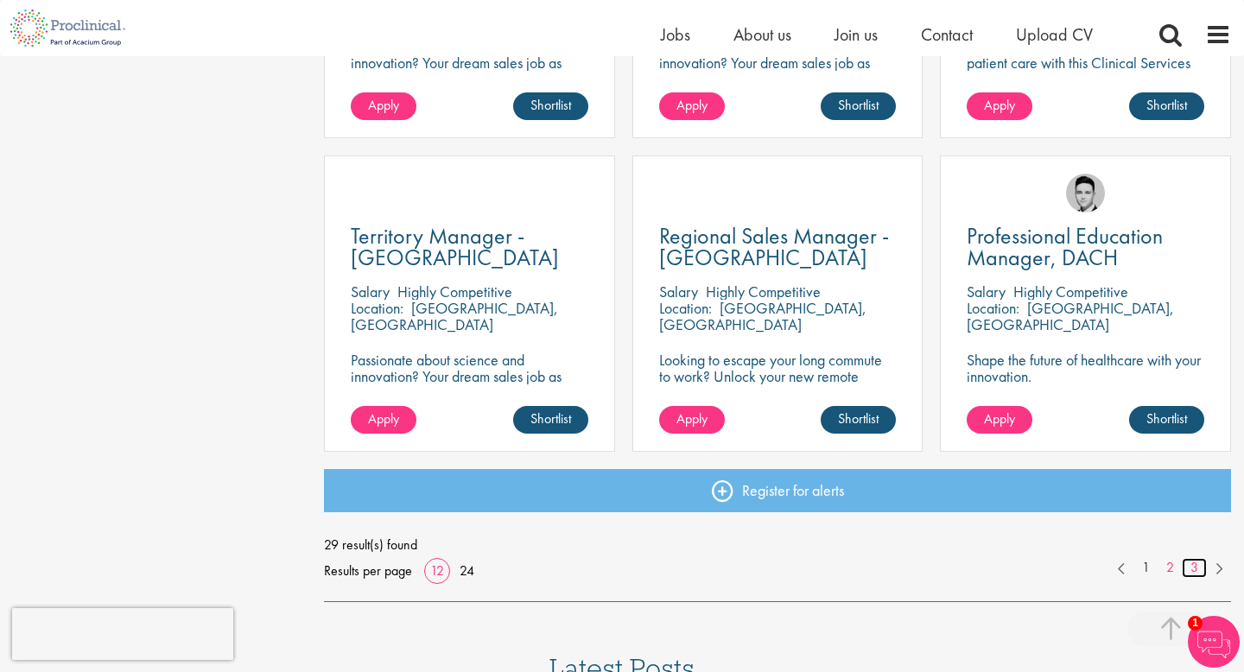
click at [1200, 568] on link "3" at bounding box center [1194, 568] width 25 height 20
